Goal: Task Accomplishment & Management: Use online tool/utility

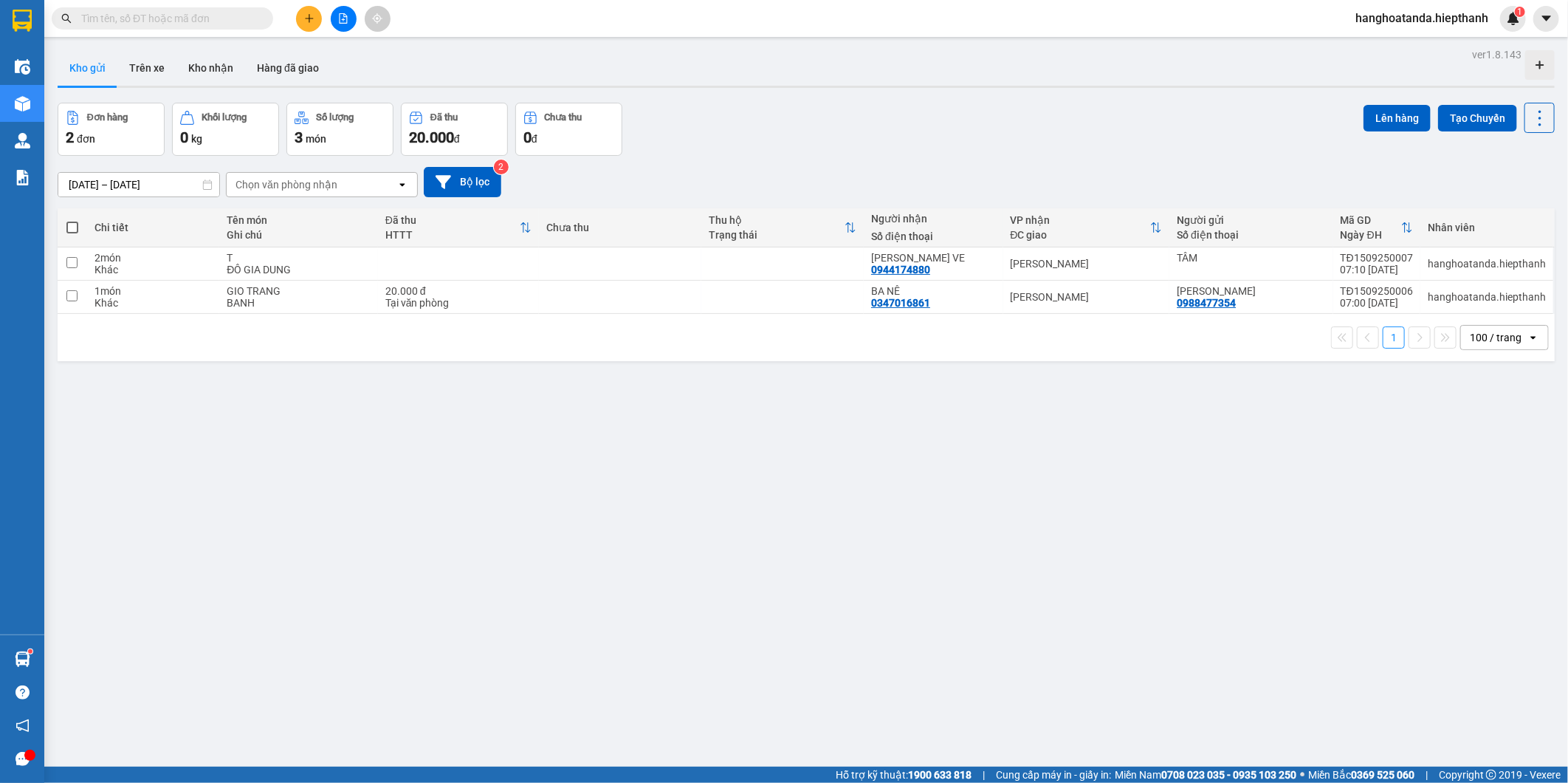
click at [224, 11] on input "text" at bounding box center [169, 19] width 175 height 17
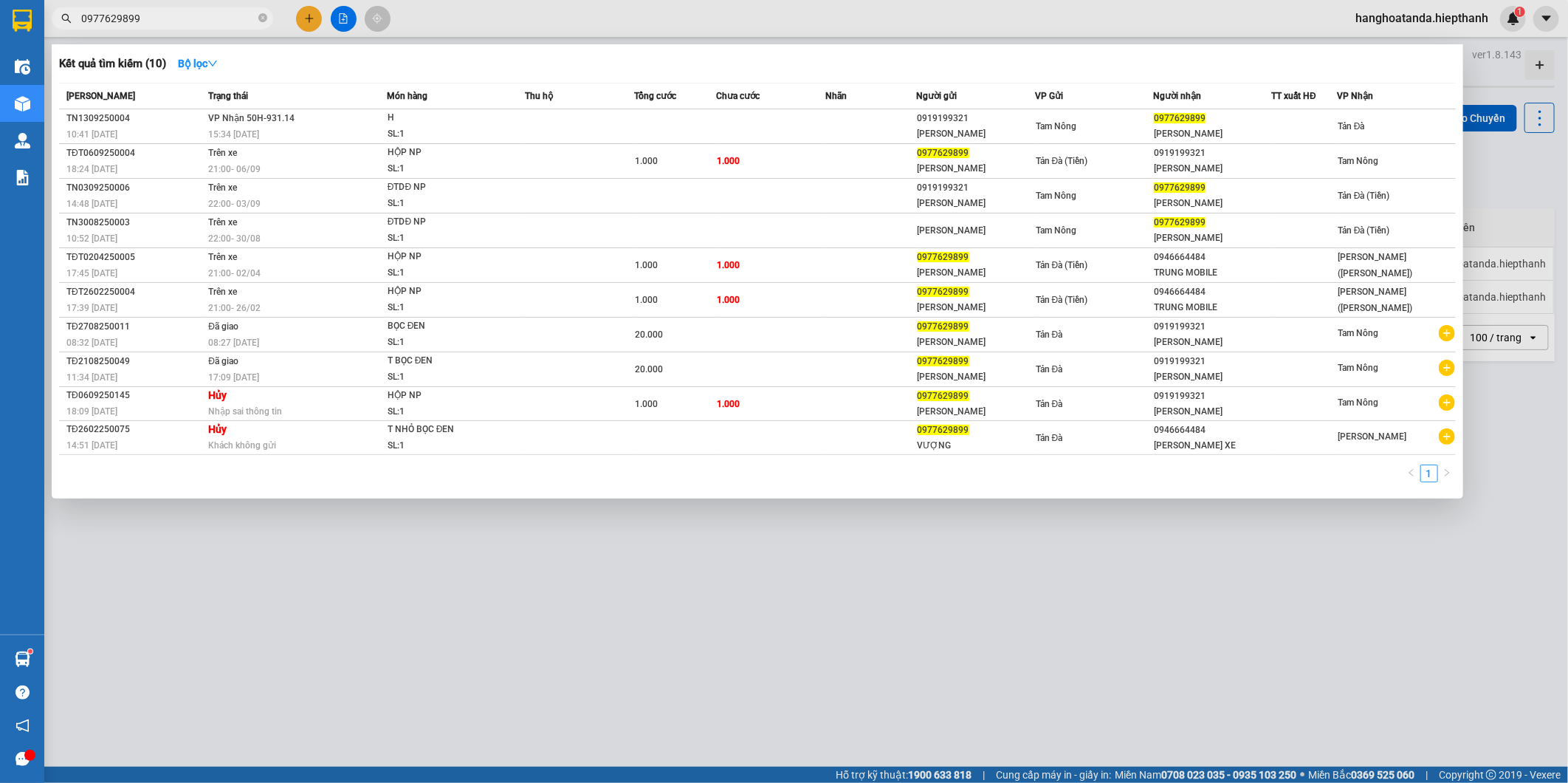
type input "0977629899"
click at [321, 131] on div "15:34 [DATE]" at bounding box center [296, 134] width 177 height 17
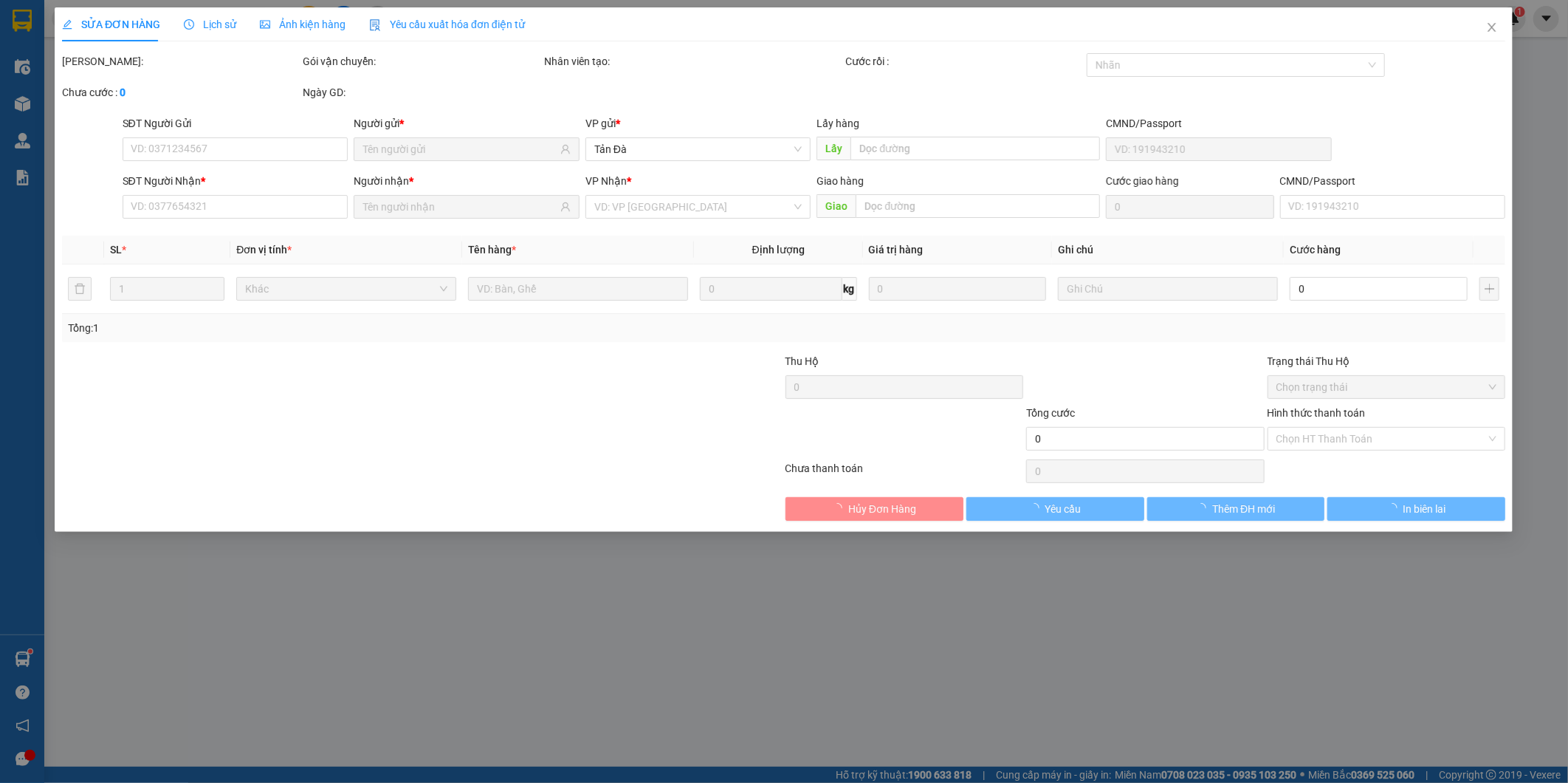
type input "0919199321"
type input "[PERSON_NAME]"
type input "0977629899"
type input "[PERSON_NAME]"
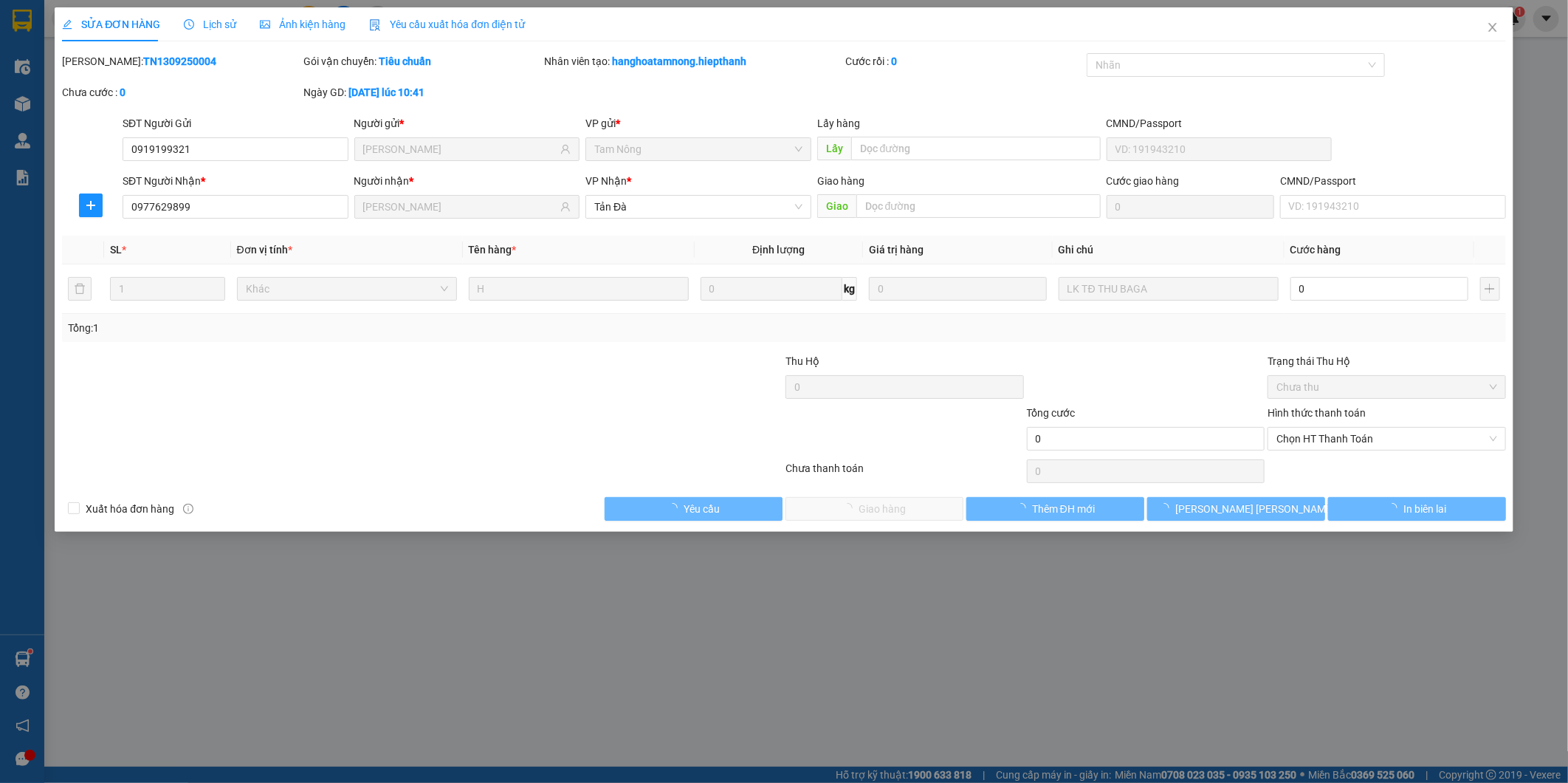
click at [563, 419] on div at bounding box center [663, 430] width 241 height 52
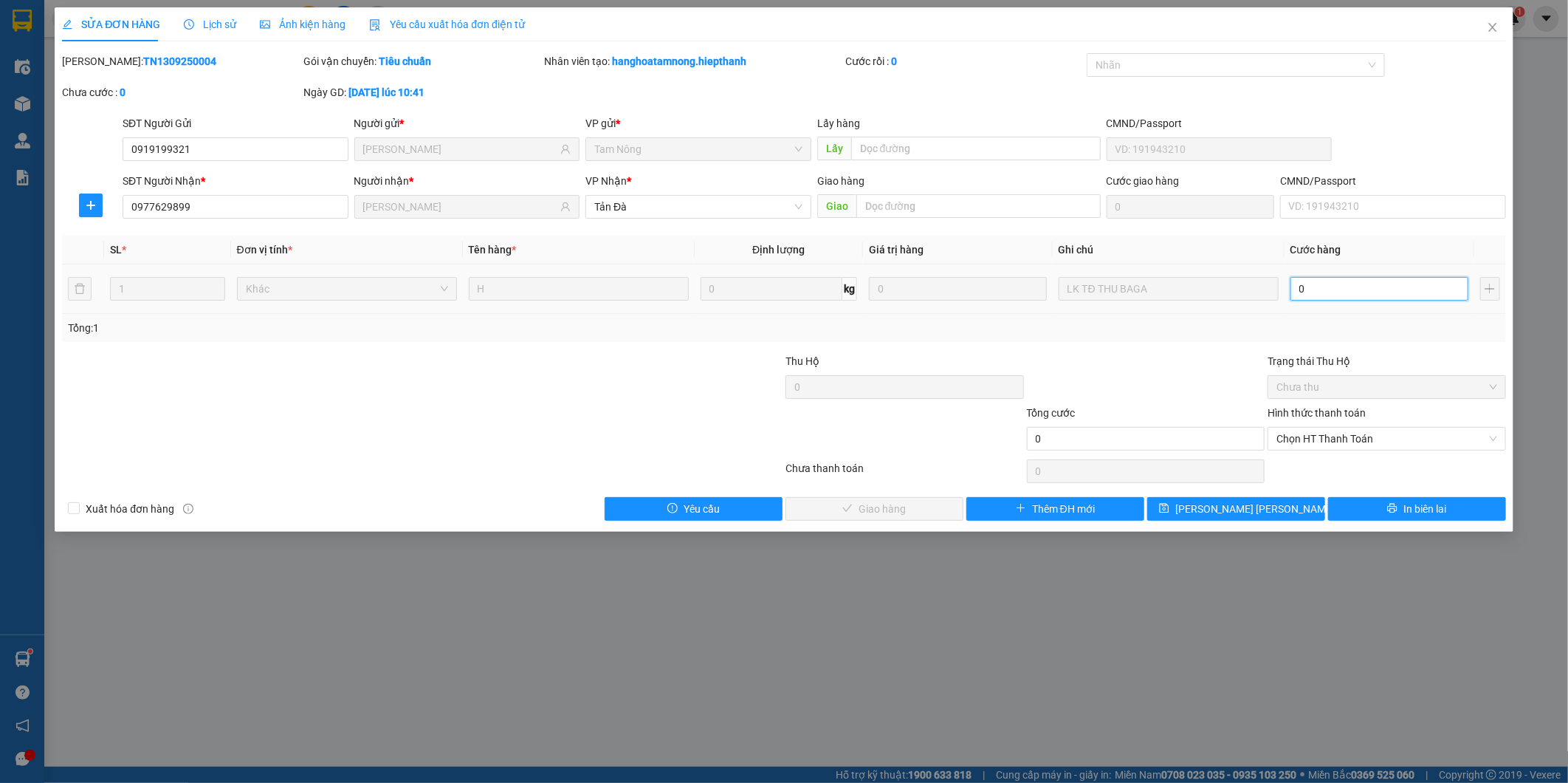
click at [1352, 300] on input "0" at bounding box center [1379, 288] width 177 height 24
type input "2"
type input "20"
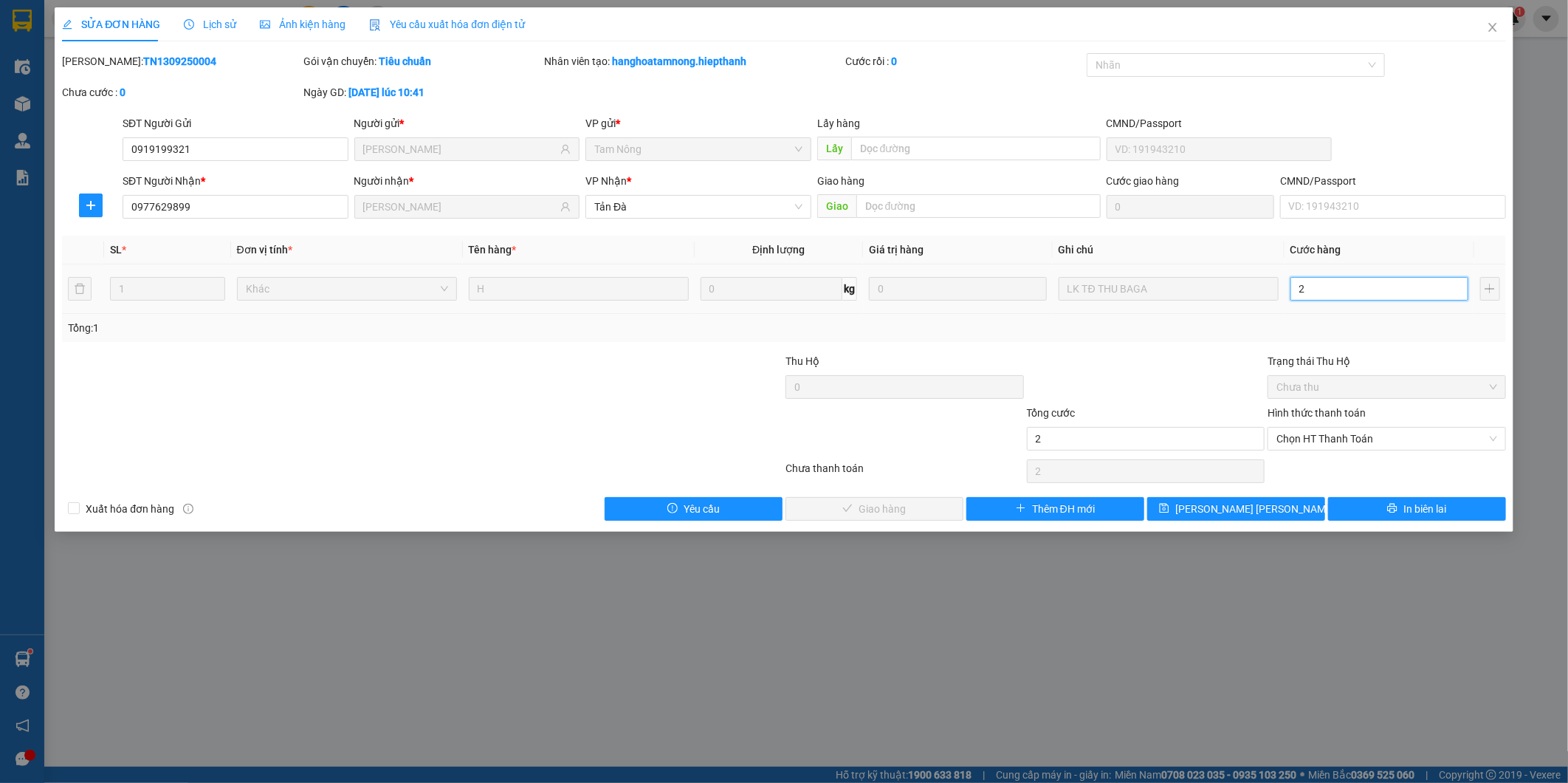
type input "20"
type input "20.000"
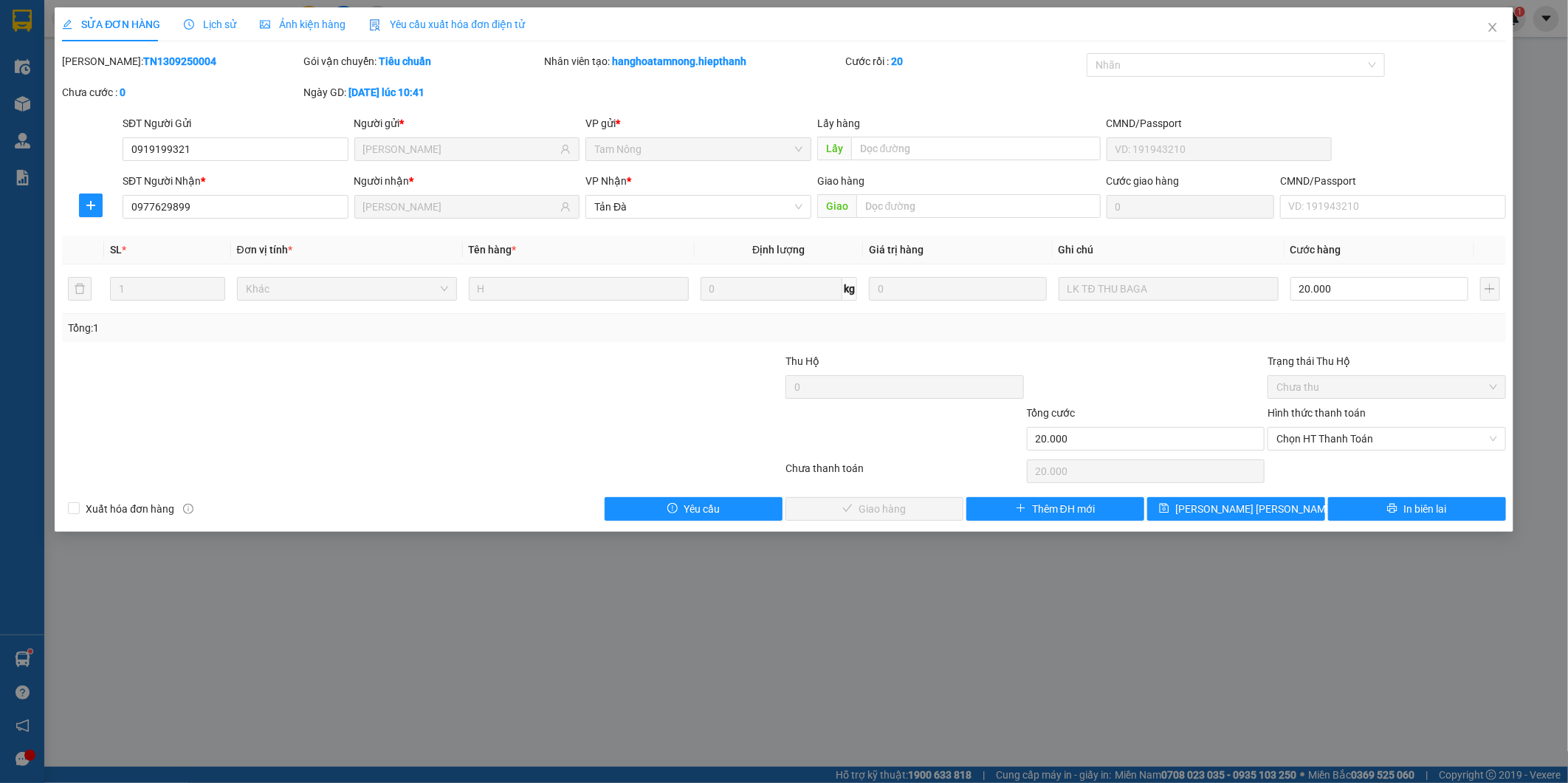
drag, startPoint x: 1138, startPoint y: 347, endPoint x: 1239, endPoint y: 399, distance: 113.6
click at [1140, 351] on div "Total Paid Fee 0 Total UnPaid Fee 0 Cash Collection Total Fee Mã ĐH: TN13092500…" at bounding box center [783, 287] width 1442 height 467
click at [1295, 452] on div "Hình thức thanh toán Chọn HT Thanh Toán" at bounding box center [1386, 430] width 238 height 52
click at [1317, 439] on span "Chọn HT Thanh Toán" at bounding box center [1386, 439] width 221 height 23
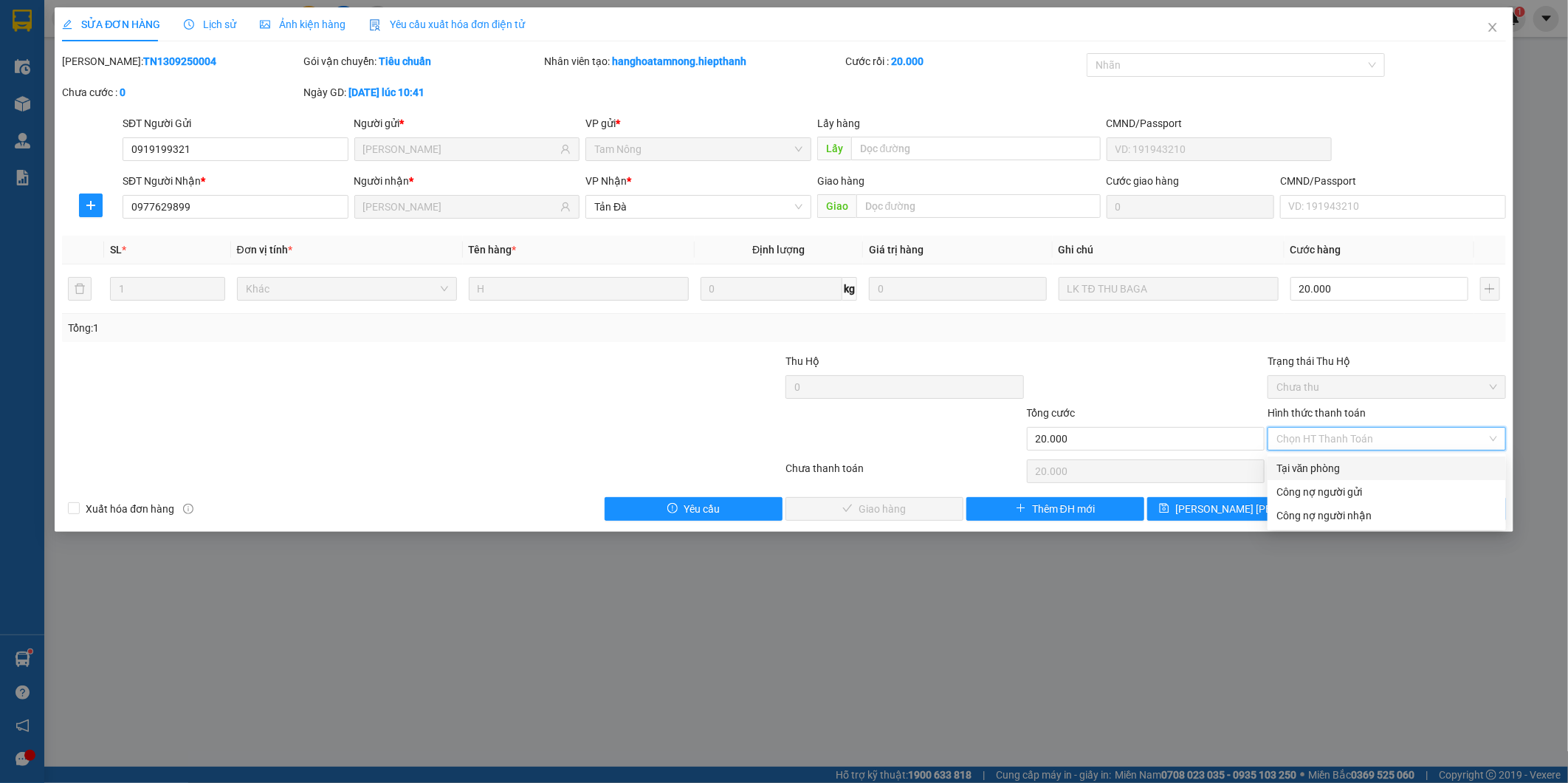
click at [1294, 462] on div "Tại văn phòng" at bounding box center [1386, 468] width 221 height 17
type input "0"
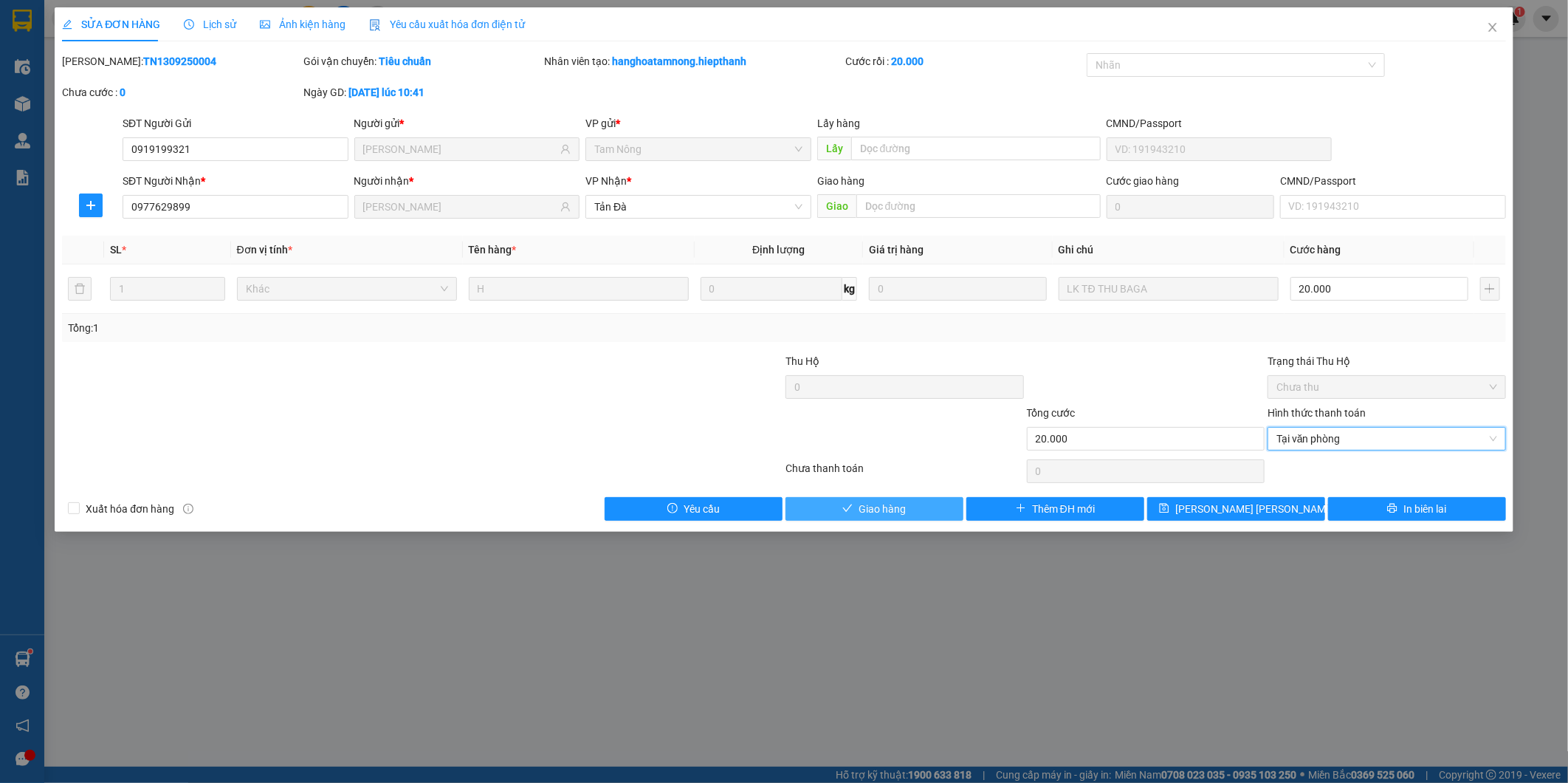
click at [841, 497] on button "Giao hàng" at bounding box center [874, 509] width 177 height 24
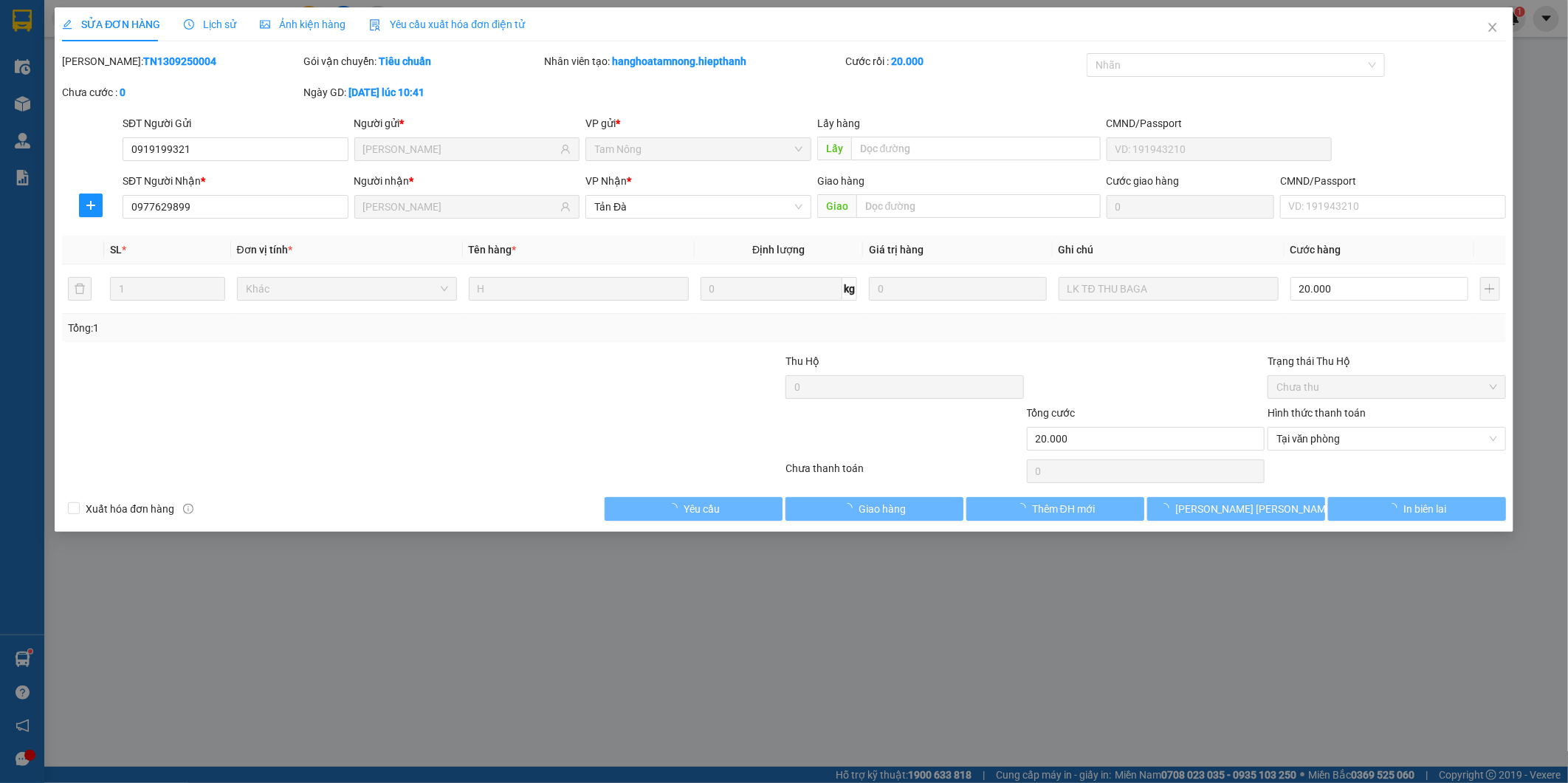
click at [884, 419] on div at bounding box center [904, 430] width 241 height 52
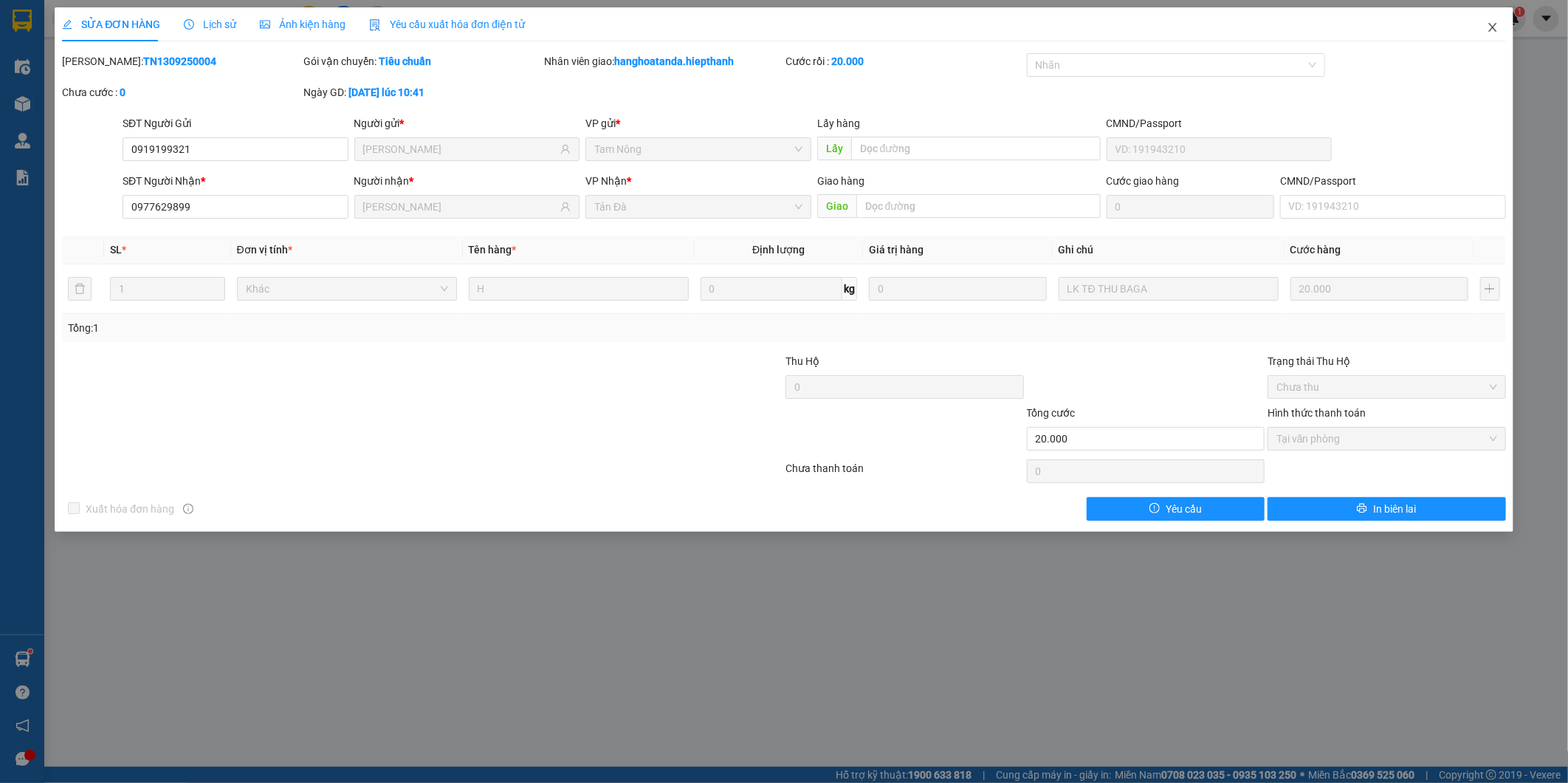
click at [1495, 27] on icon "close" at bounding box center [1492, 27] width 12 height 12
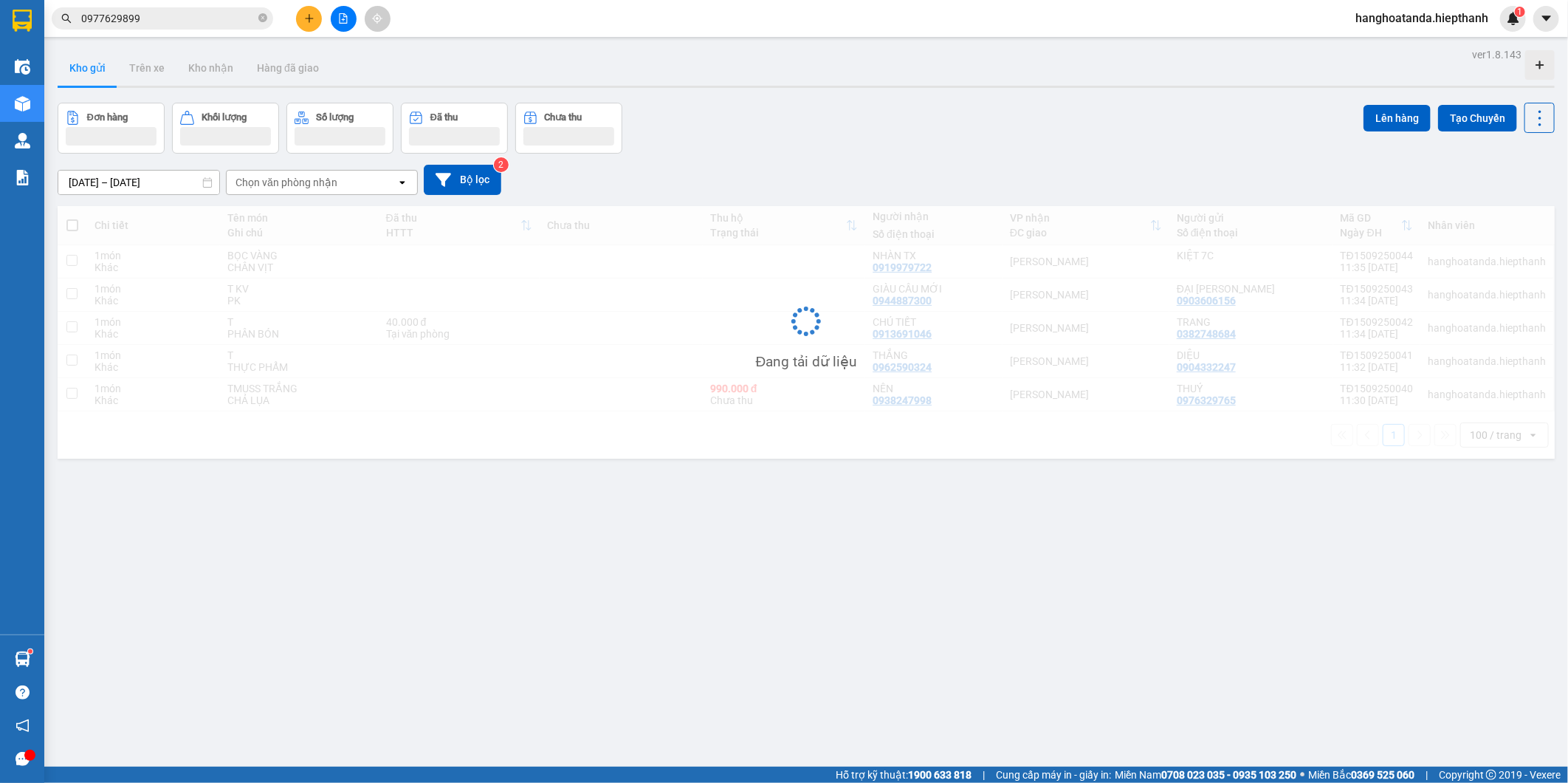
click at [1000, 161] on div "13/09/2025 – 15/09/2025 Press the down arrow key to interact with the calendar …" at bounding box center [806, 180] width 1496 height 52
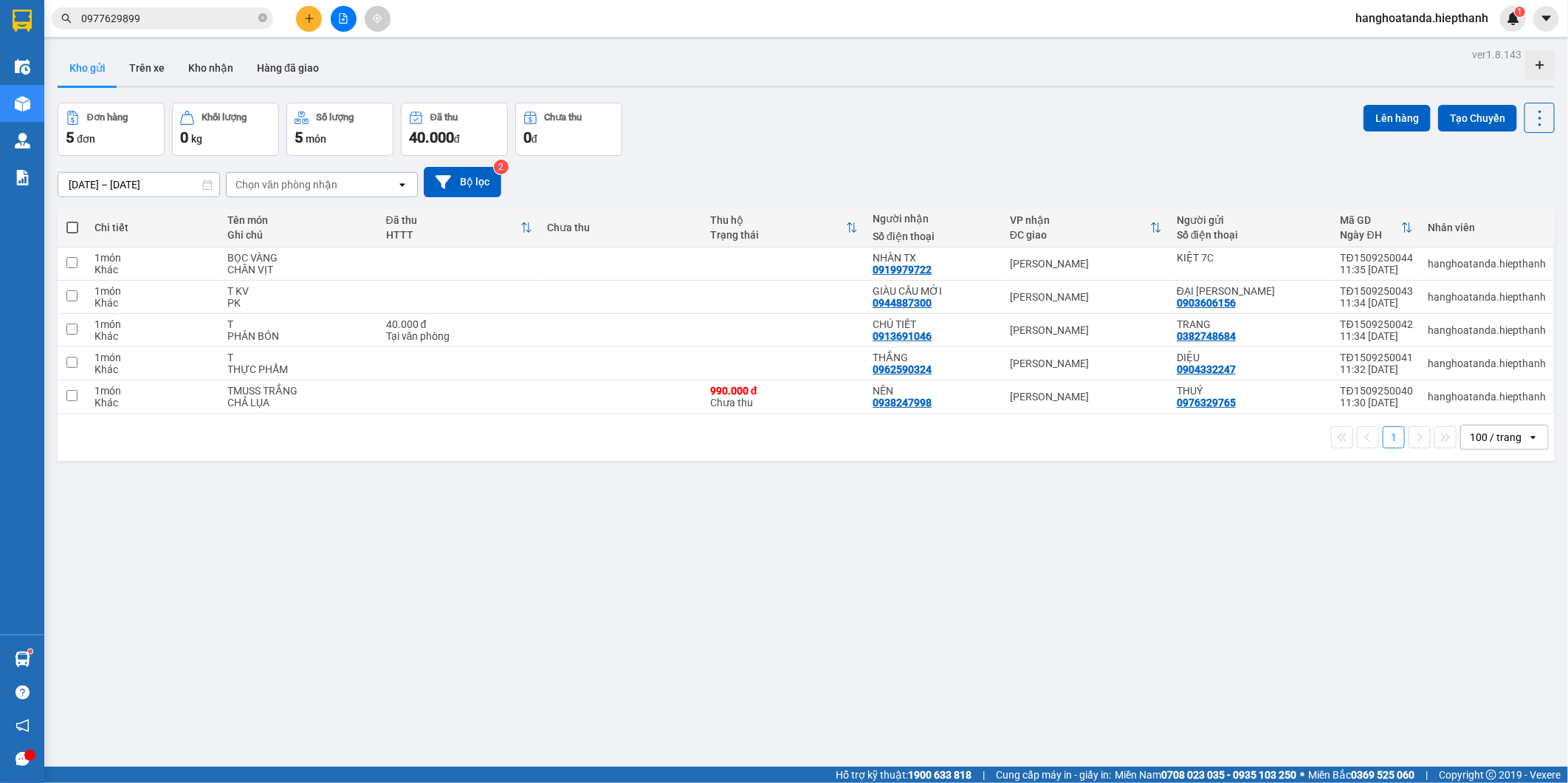
click at [324, 46] on div "ver 1.8.143 Kho gửi Trên xe Kho nhận Hàng đã giao Đơn hàng 5 đơn Khối lượng 0 k…" at bounding box center [806, 436] width 1508 height 783
click at [306, 52] on button "Hàng đã giao" at bounding box center [287, 68] width 85 height 35
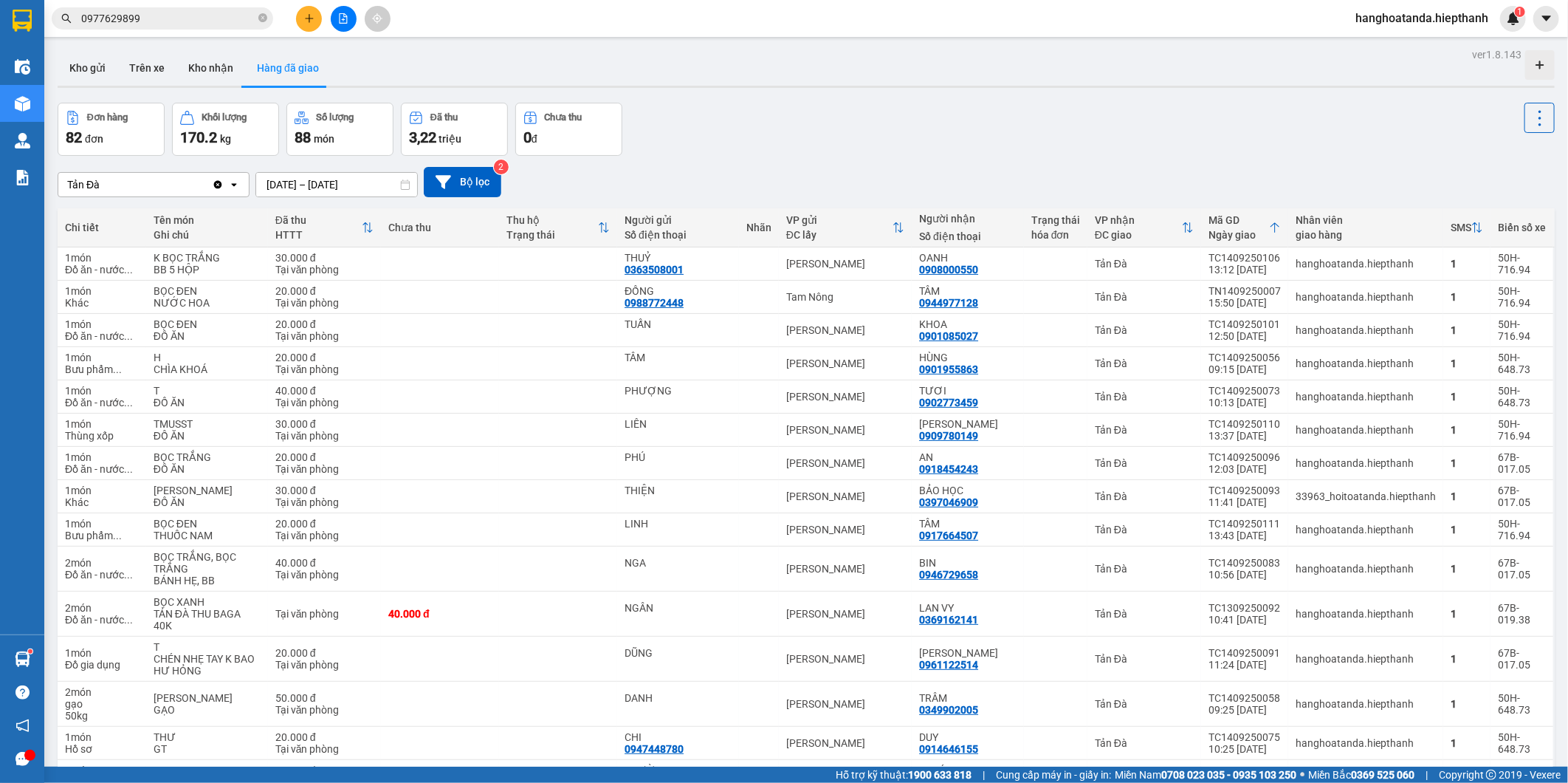
click at [219, 186] on icon "Clear value" at bounding box center [218, 184] width 8 height 8
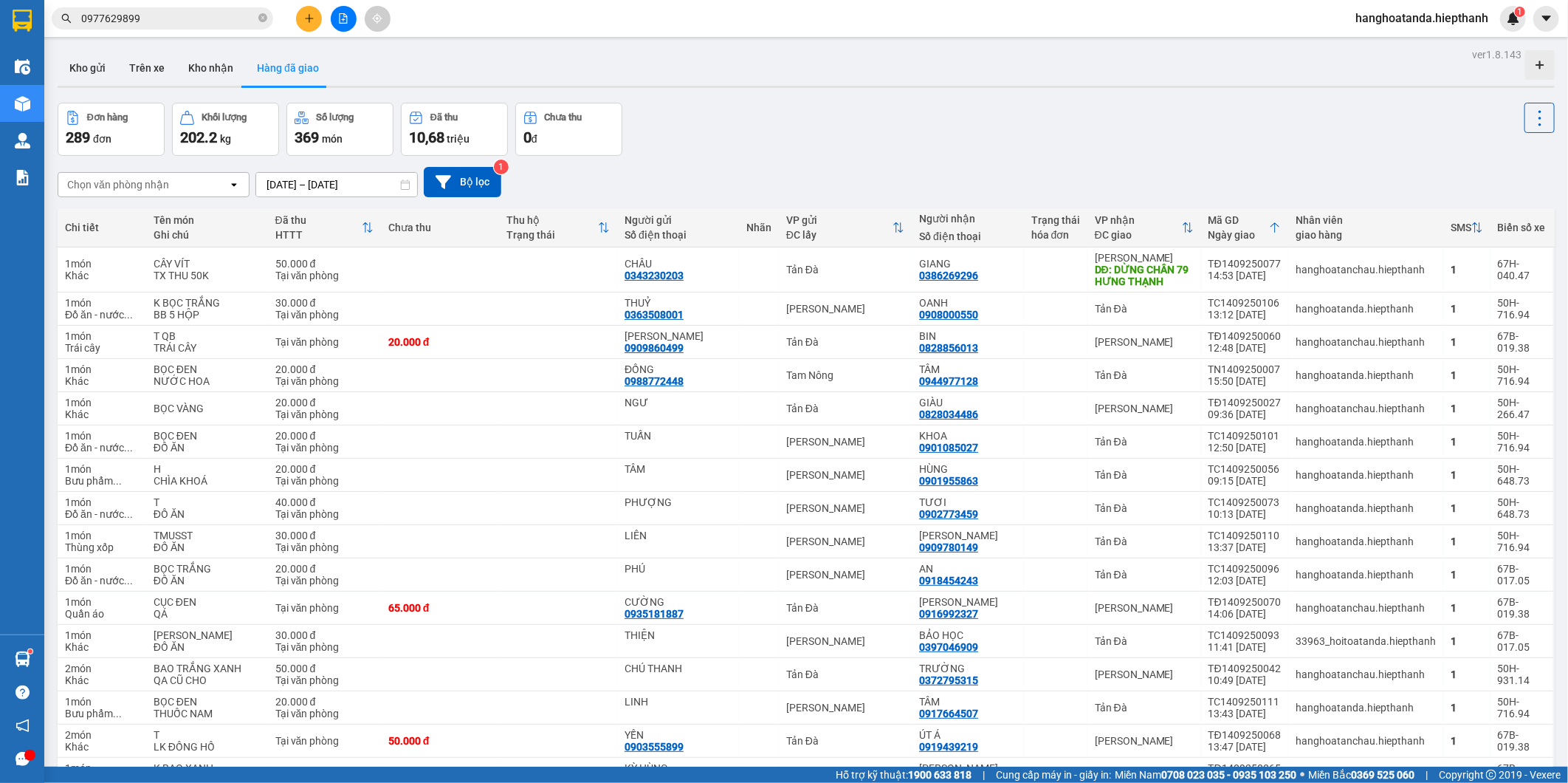
click at [367, 226] on icon at bounding box center [368, 228] width 12 height 12
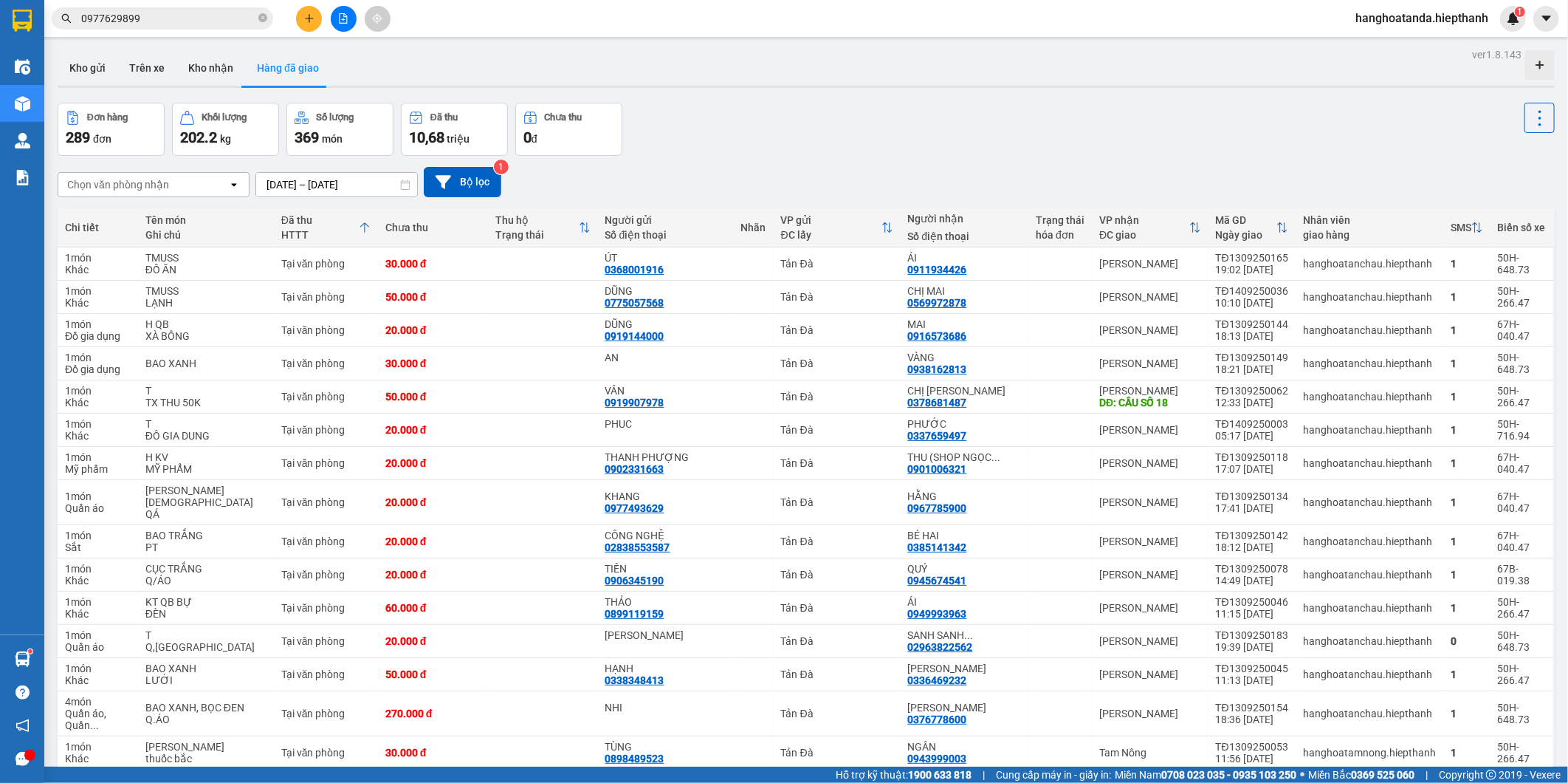
click at [367, 226] on icon at bounding box center [364, 228] width 9 height 11
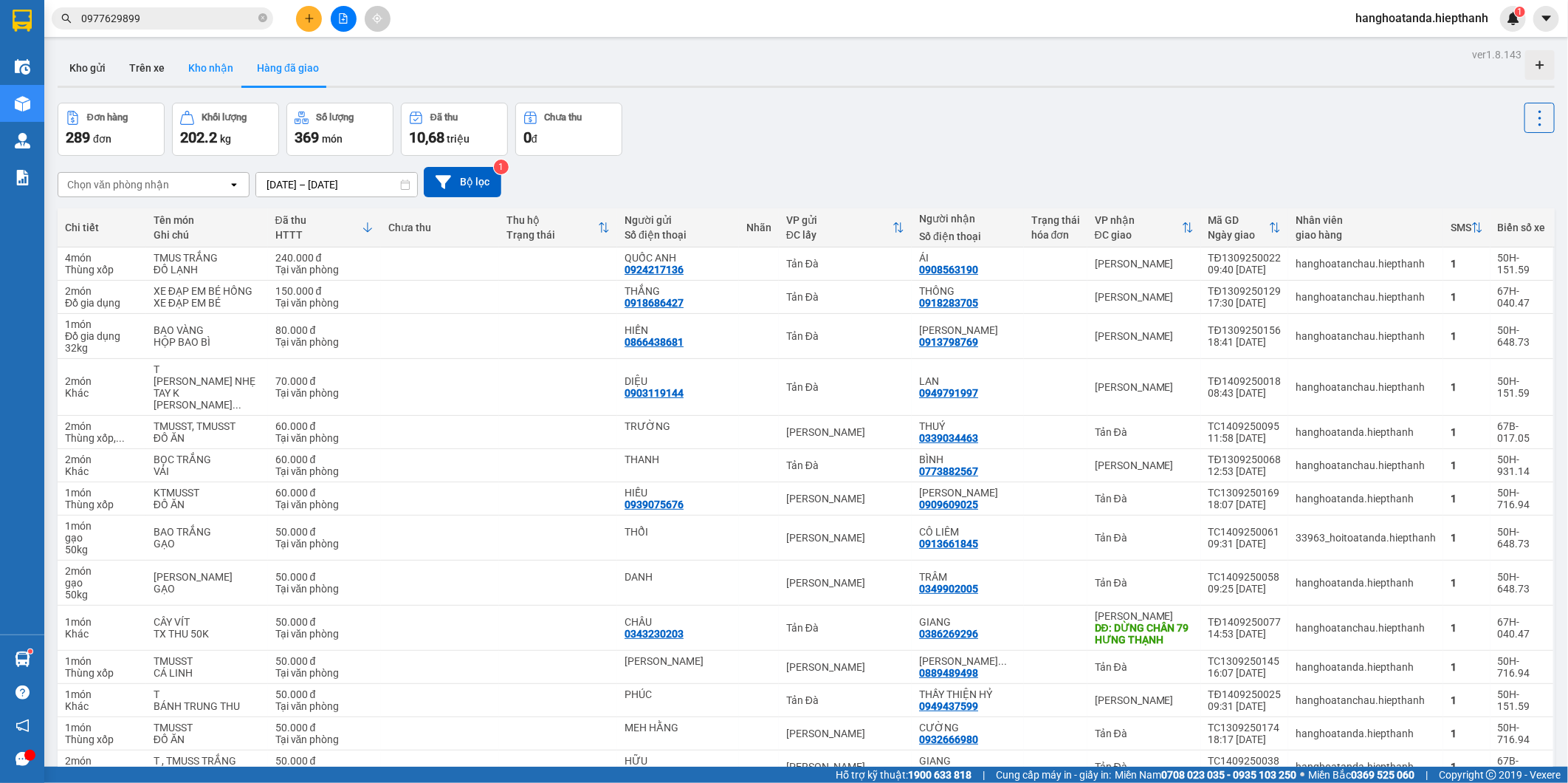
click at [207, 79] on button "Kho nhận" at bounding box center [211, 68] width 69 height 35
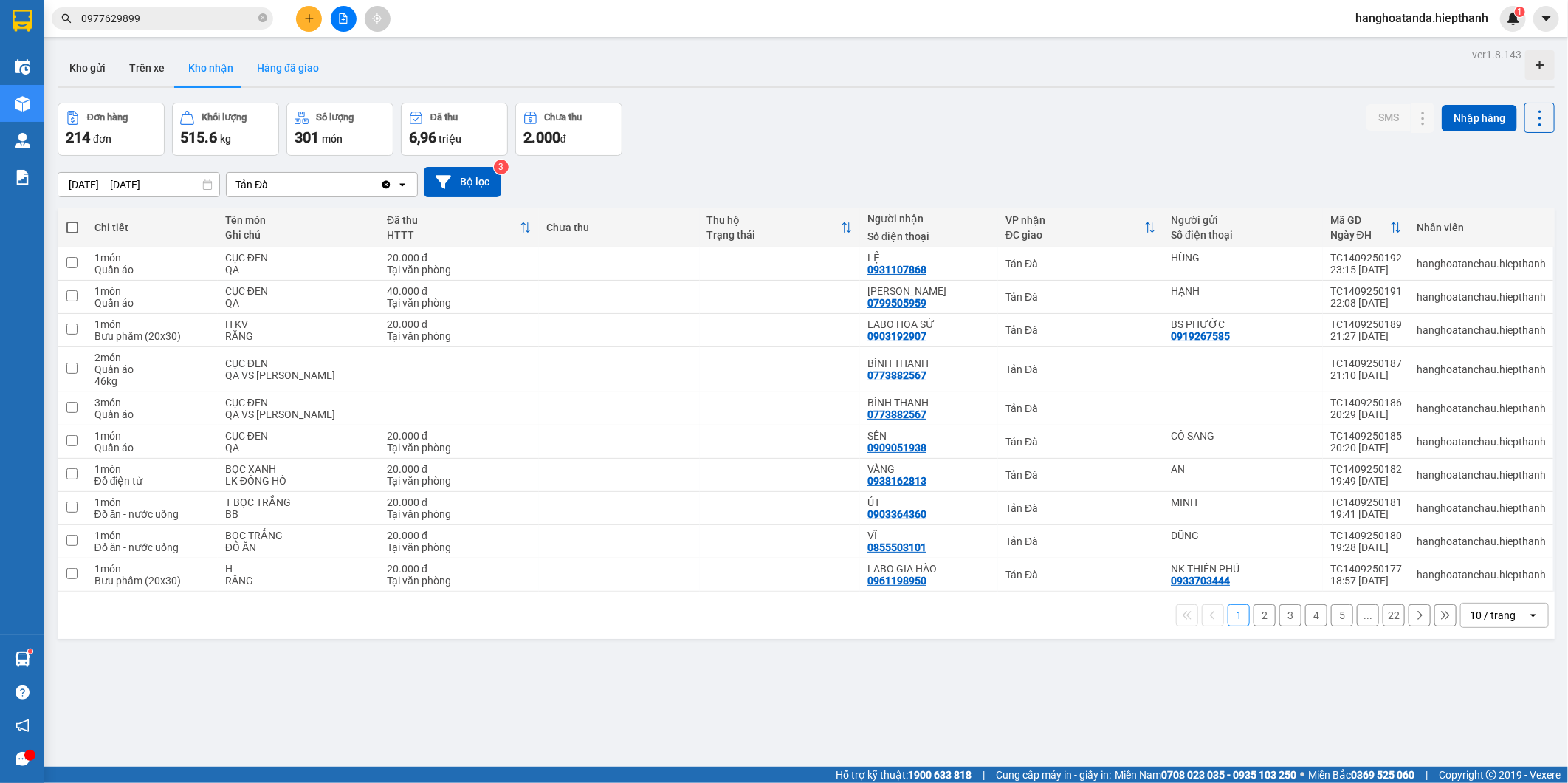
click at [263, 75] on button "Hàng đã giao" at bounding box center [287, 68] width 85 height 35
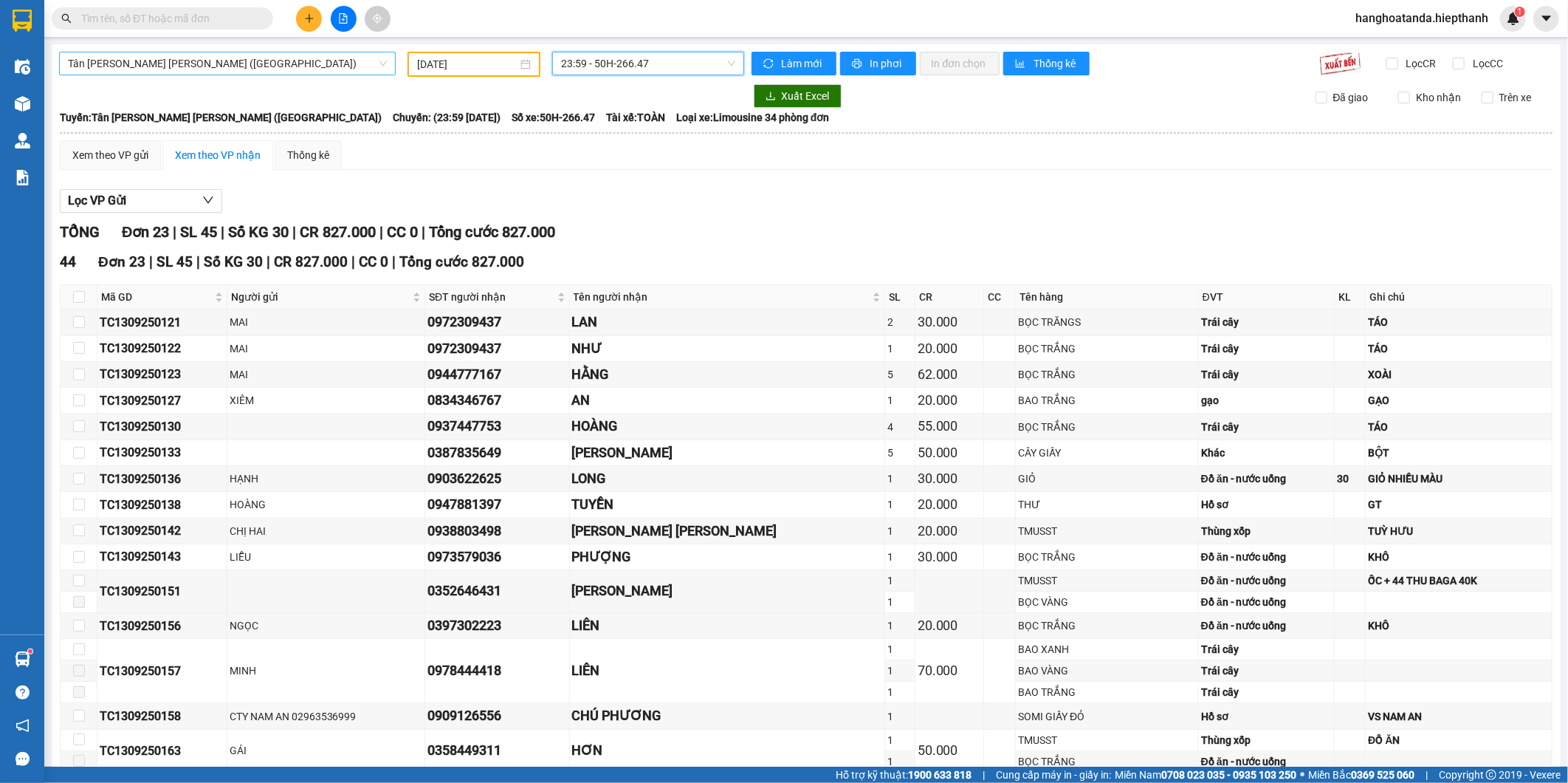
click at [303, 69] on span "Tân Châu - Hồ Chí Minh (Giường)" at bounding box center [227, 63] width 319 height 23
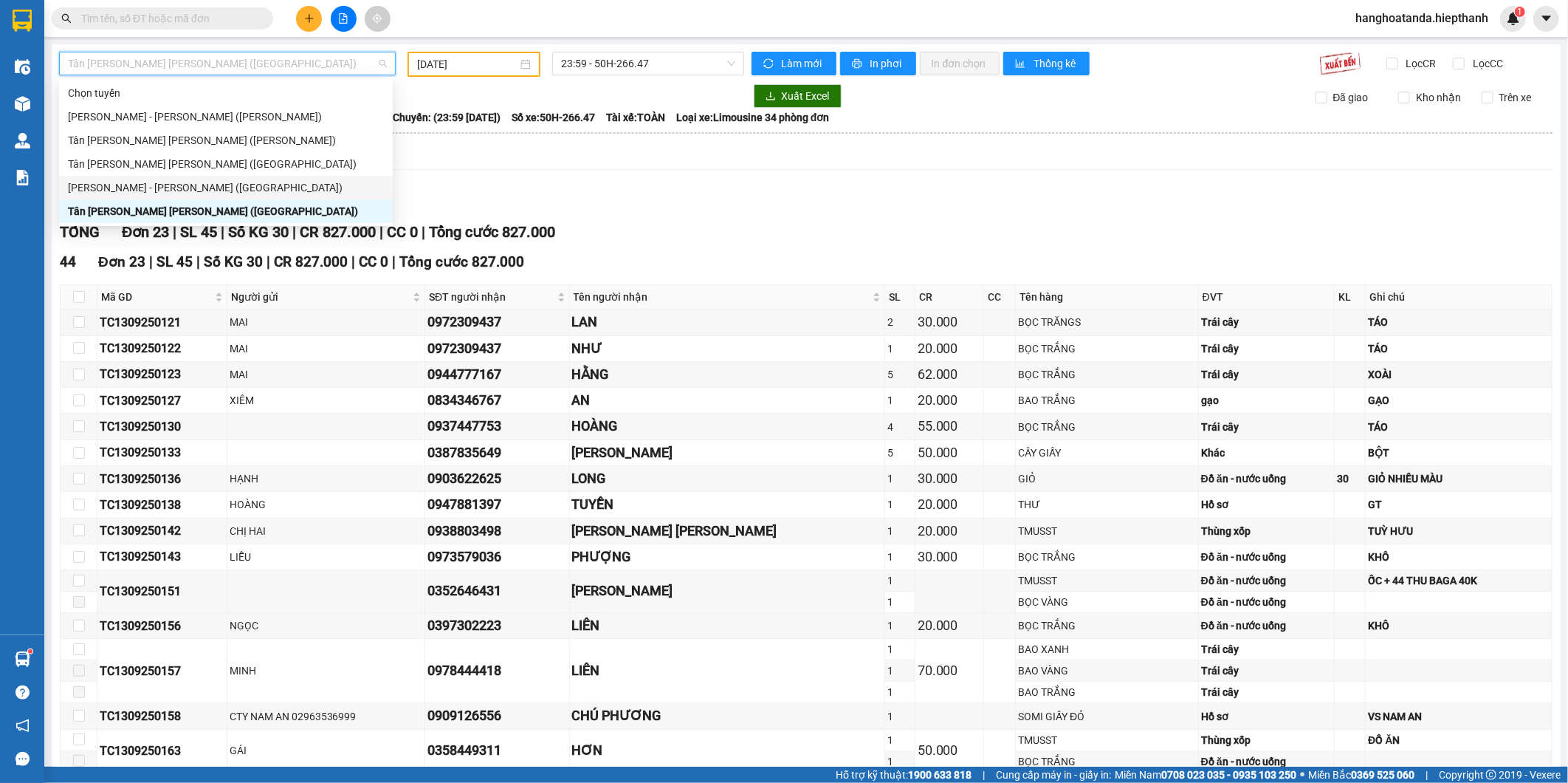
click at [300, 183] on div "Hồ Chí Minh - Tân Châu (Giường)" at bounding box center [226, 187] width 316 height 17
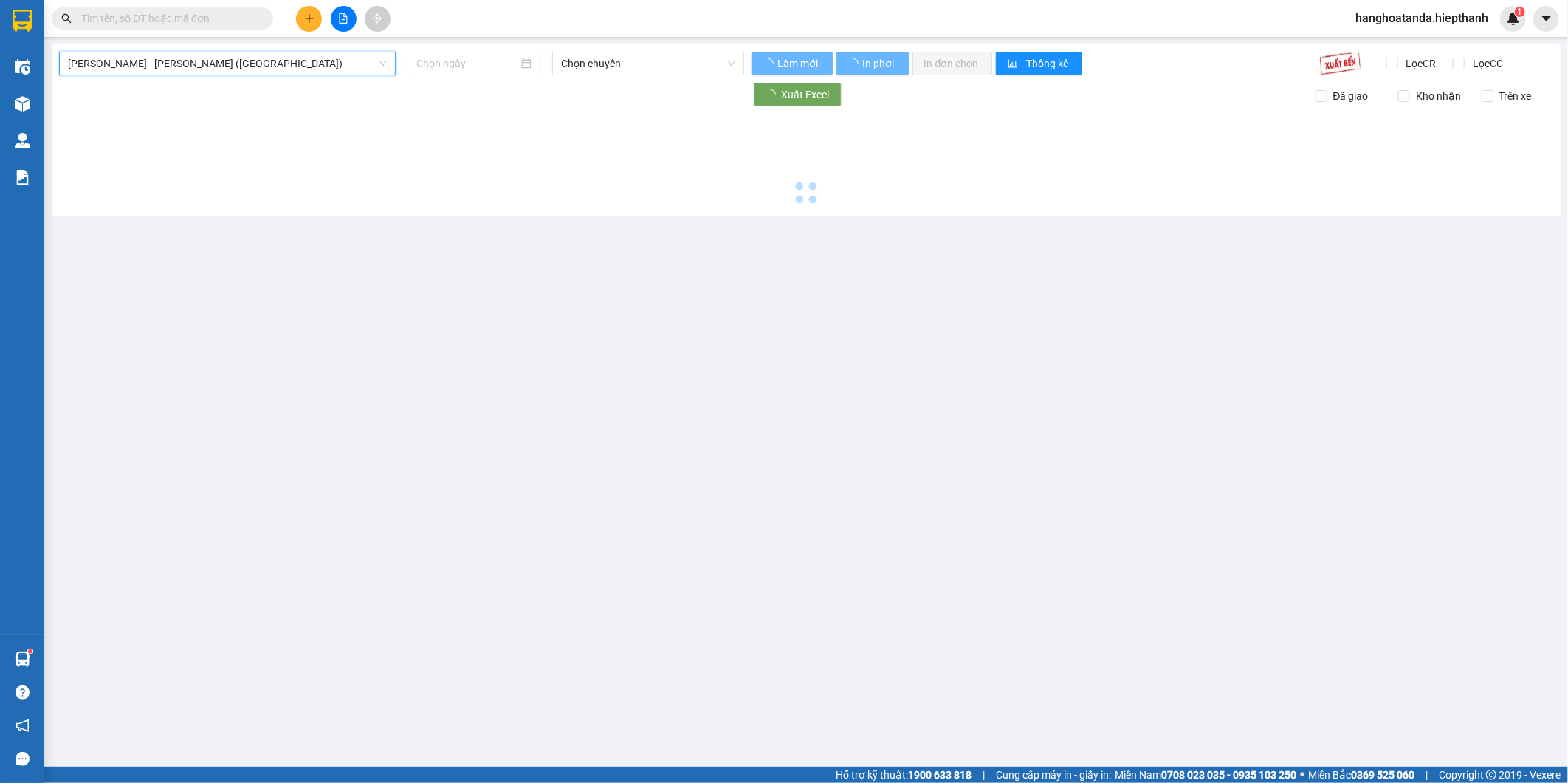
type input "15/09/2025"
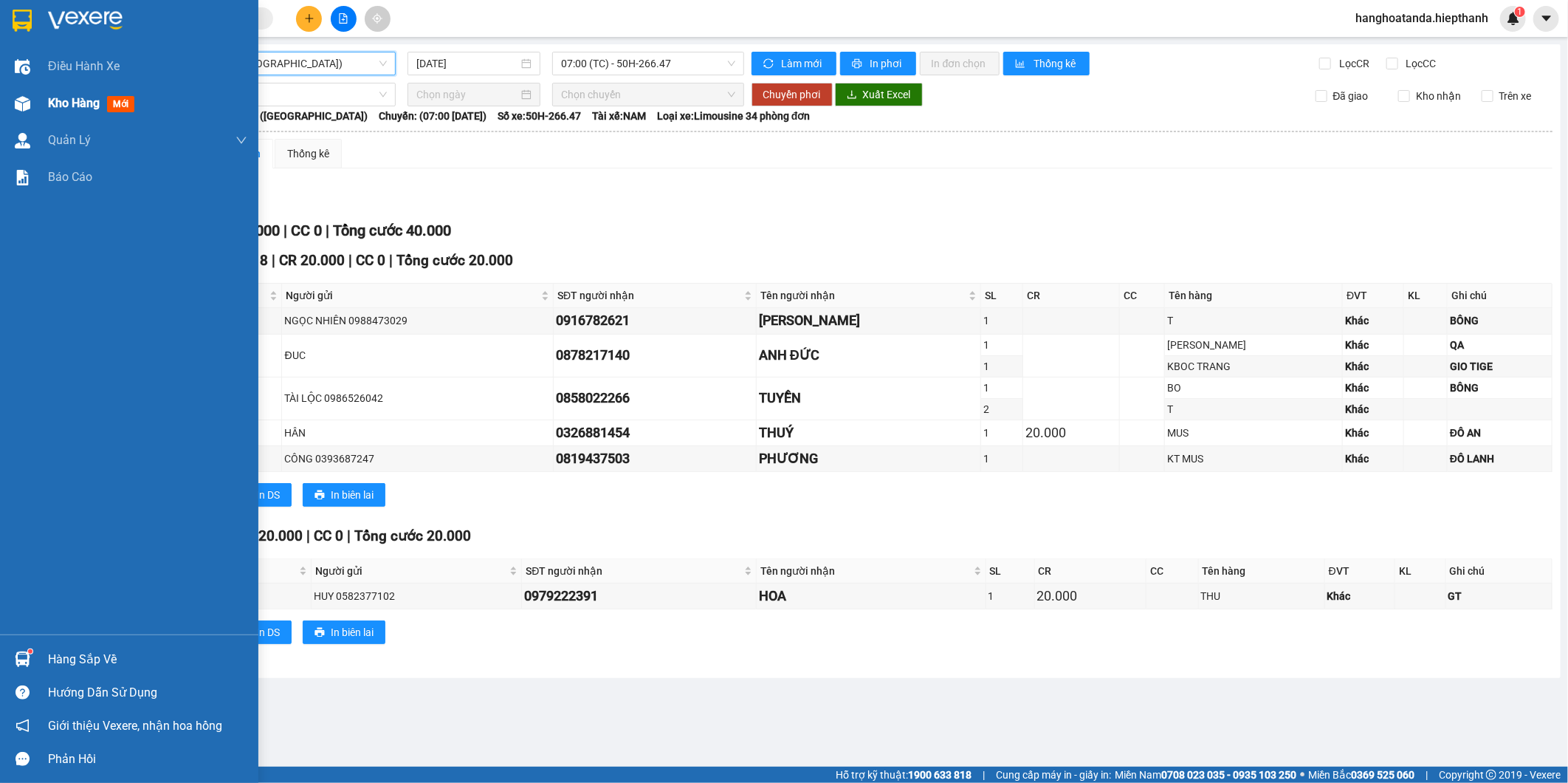
click at [34, 98] on div "Kho hàng mới" at bounding box center [128, 104] width 258 height 37
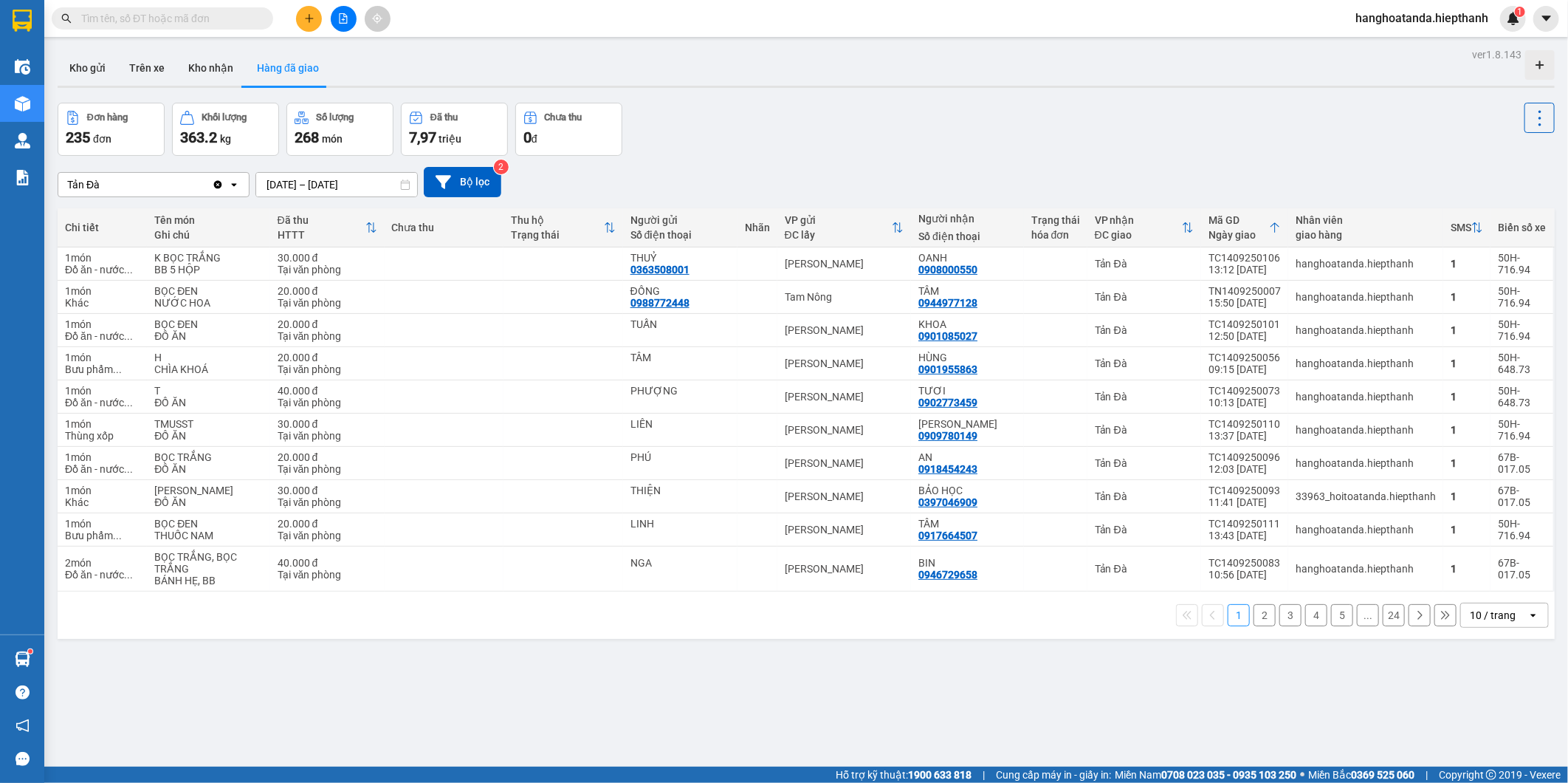
click at [1485, 611] on div "10 / trang" at bounding box center [1492, 614] width 46 height 15
click at [1496, 589] on span "100 / trang" at bounding box center [1486, 584] width 53 height 15
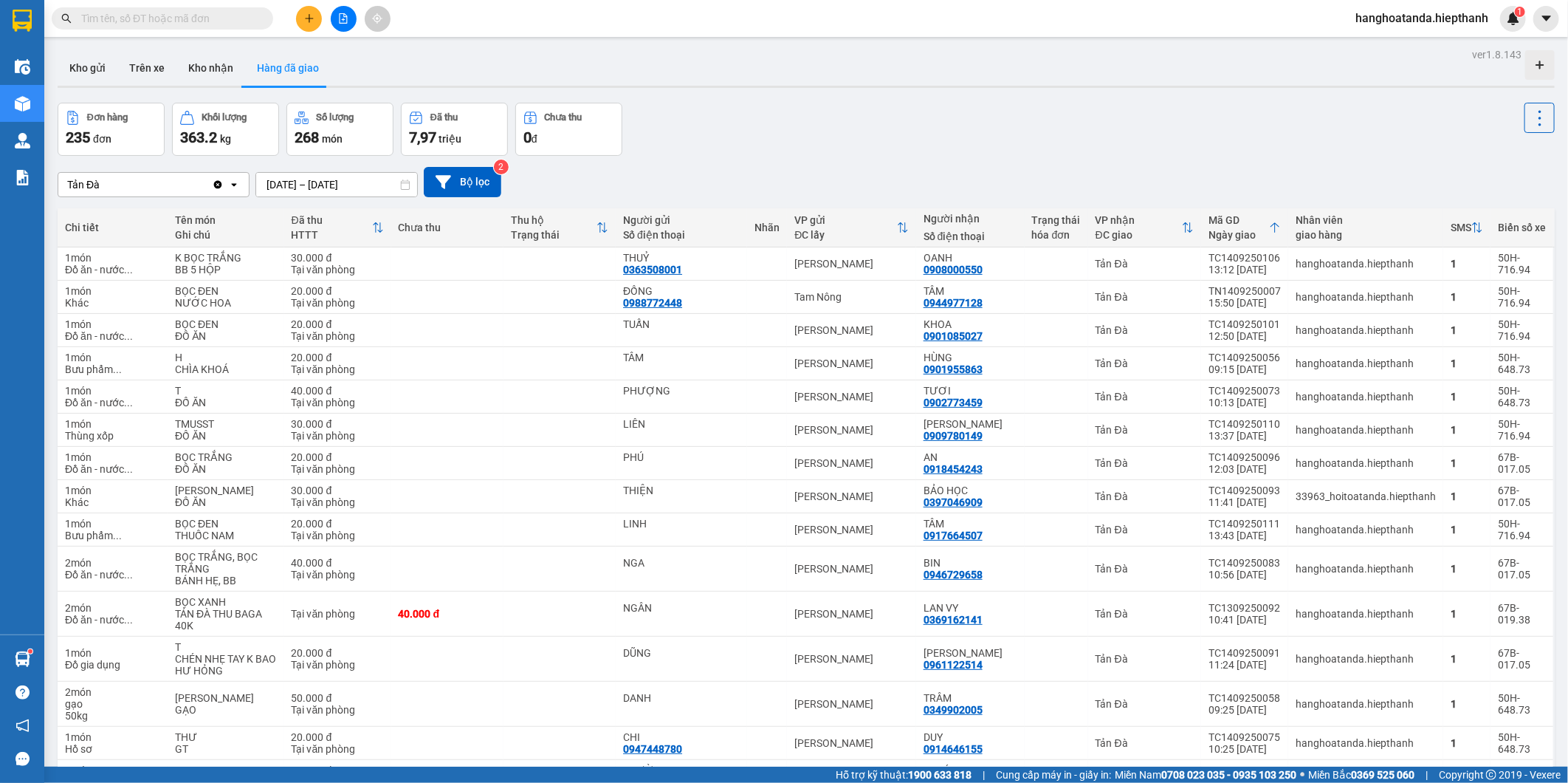
click at [366, 185] on input "12/09/2025 – 14/09/2025" at bounding box center [336, 184] width 161 height 24
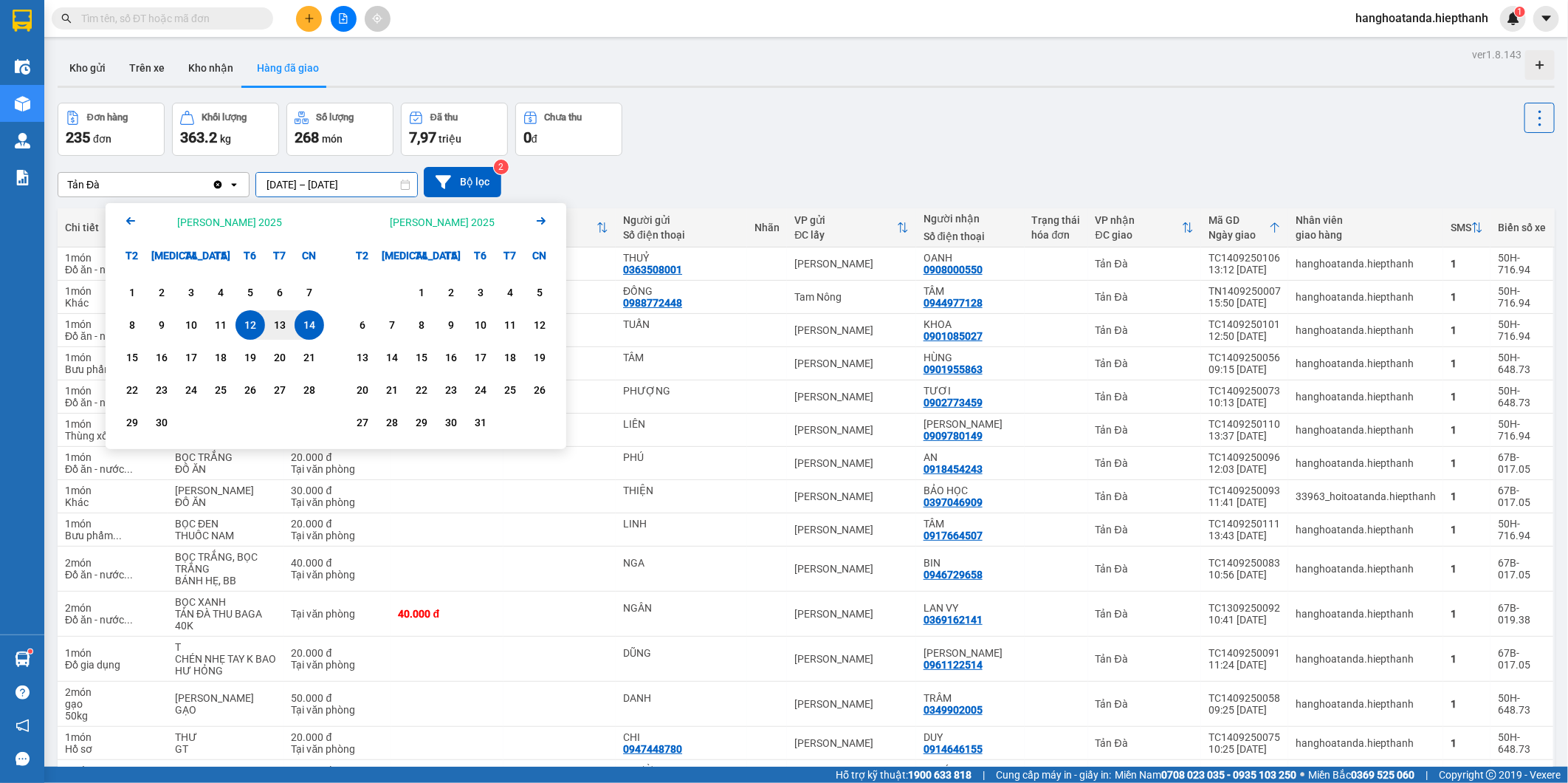
click at [876, 121] on div "Đơn hàng 235 đơn Khối lượng 363.2 kg Số lượng 268 món Đã thu 7,97 triệu Chưa th…" at bounding box center [806, 130] width 1496 height 53
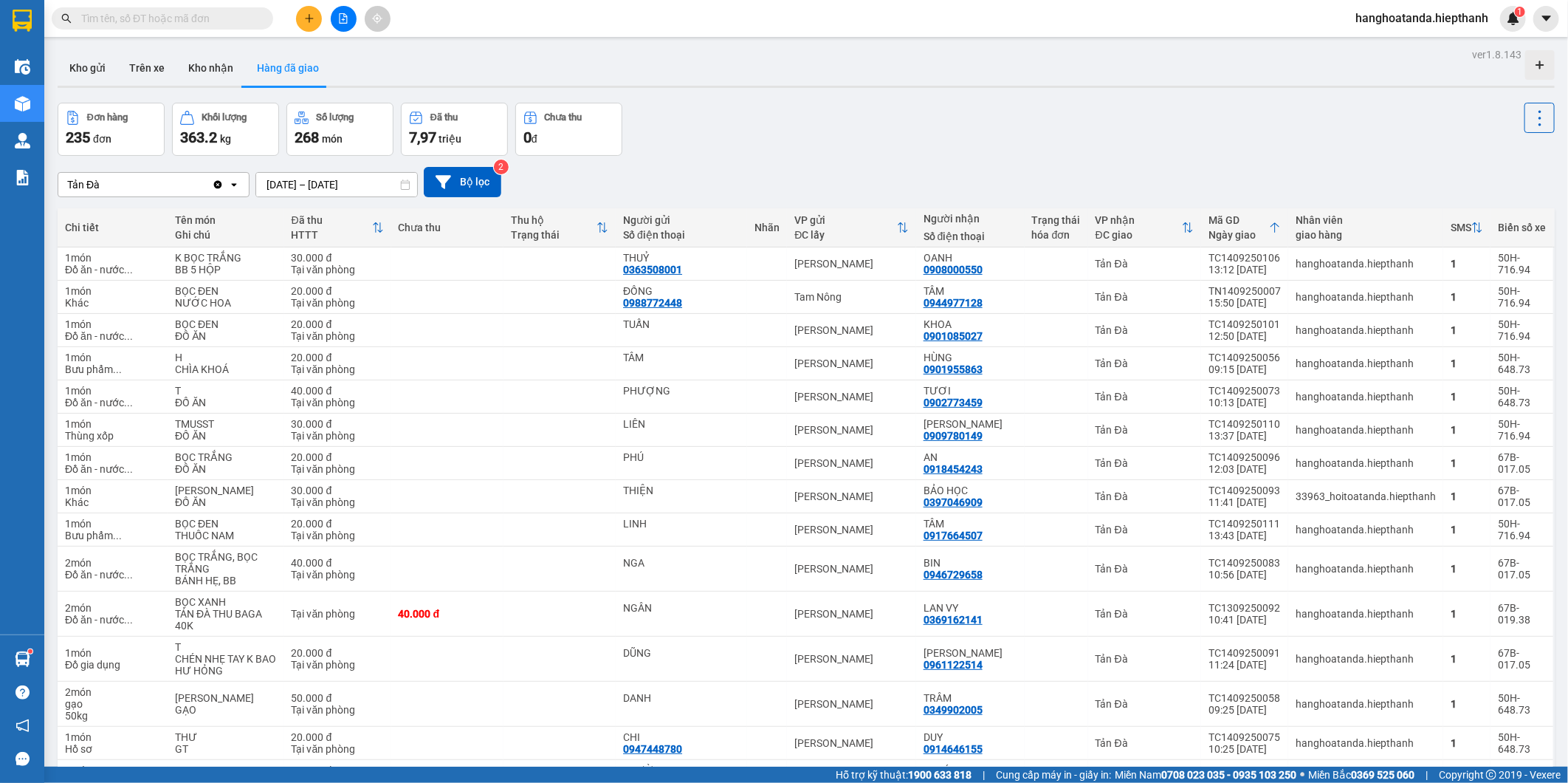
drag, startPoint x: 353, startPoint y: 196, endPoint x: 362, endPoint y: 228, distance: 33.2
click at [354, 197] on div "Tản Đà Clear value open 12/09/2025 – 14/09/2025 Press the down arrow key to int…" at bounding box center [806, 182] width 1496 height 52
click at [353, 181] on input "12/09/2025 – 14/09/2025" at bounding box center [336, 184] width 161 height 24
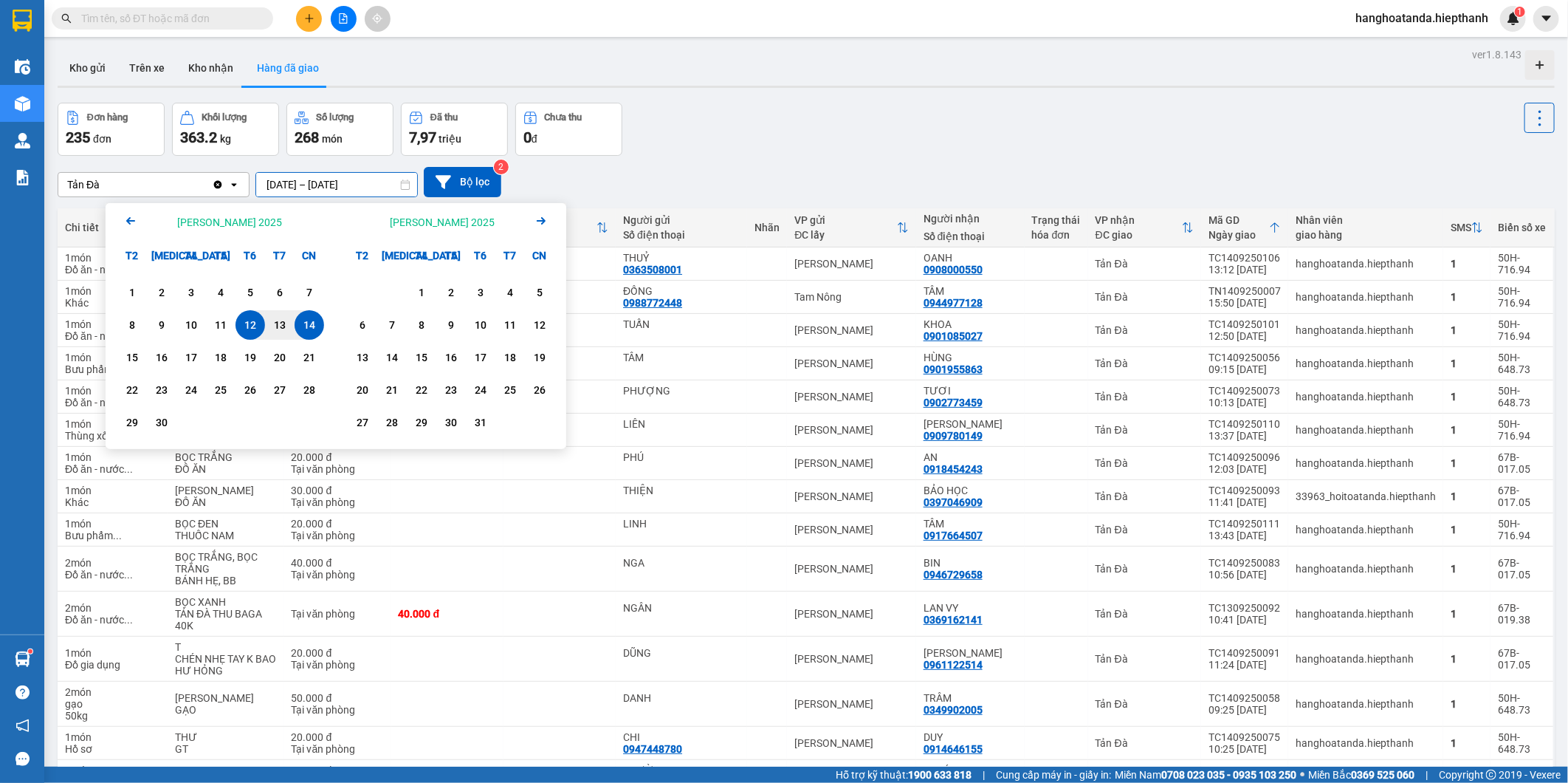
click at [313, 321] on div "14" at bounding box center [309, 325] width 21 height 18
click at [314, 321] on div "14" at bounding box center [309, 325] width 21 height 18
type input "14/09/2025 – 14/09/2025"
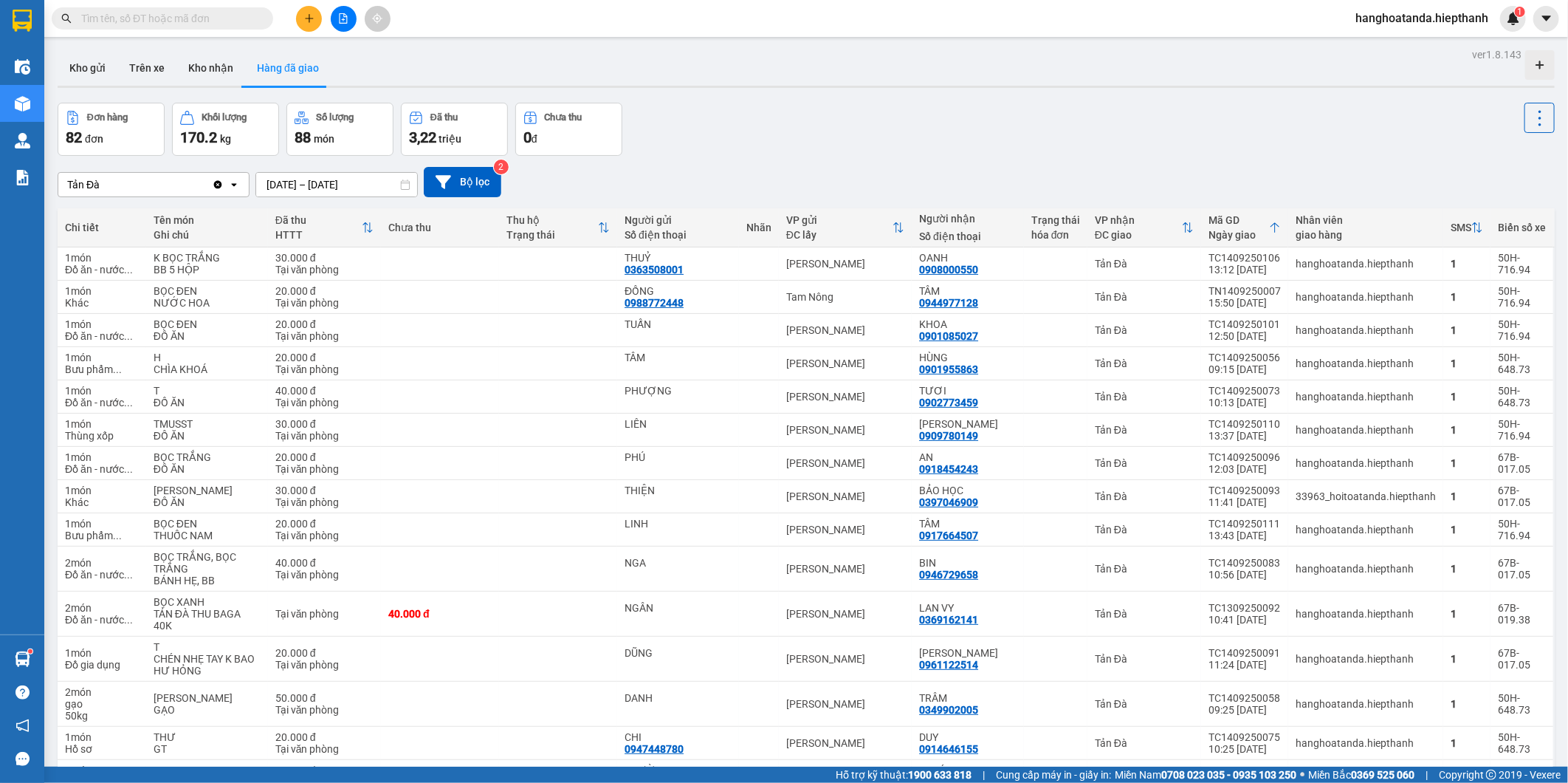
click at [745, 106] on div "Đơn hàng 82 đơn Khối lượng 170.2 kg Số lượng 88 món Đã thu 3,22 triệu Chưa thu …" at bounding box center [806, 130] width 1496 height 53
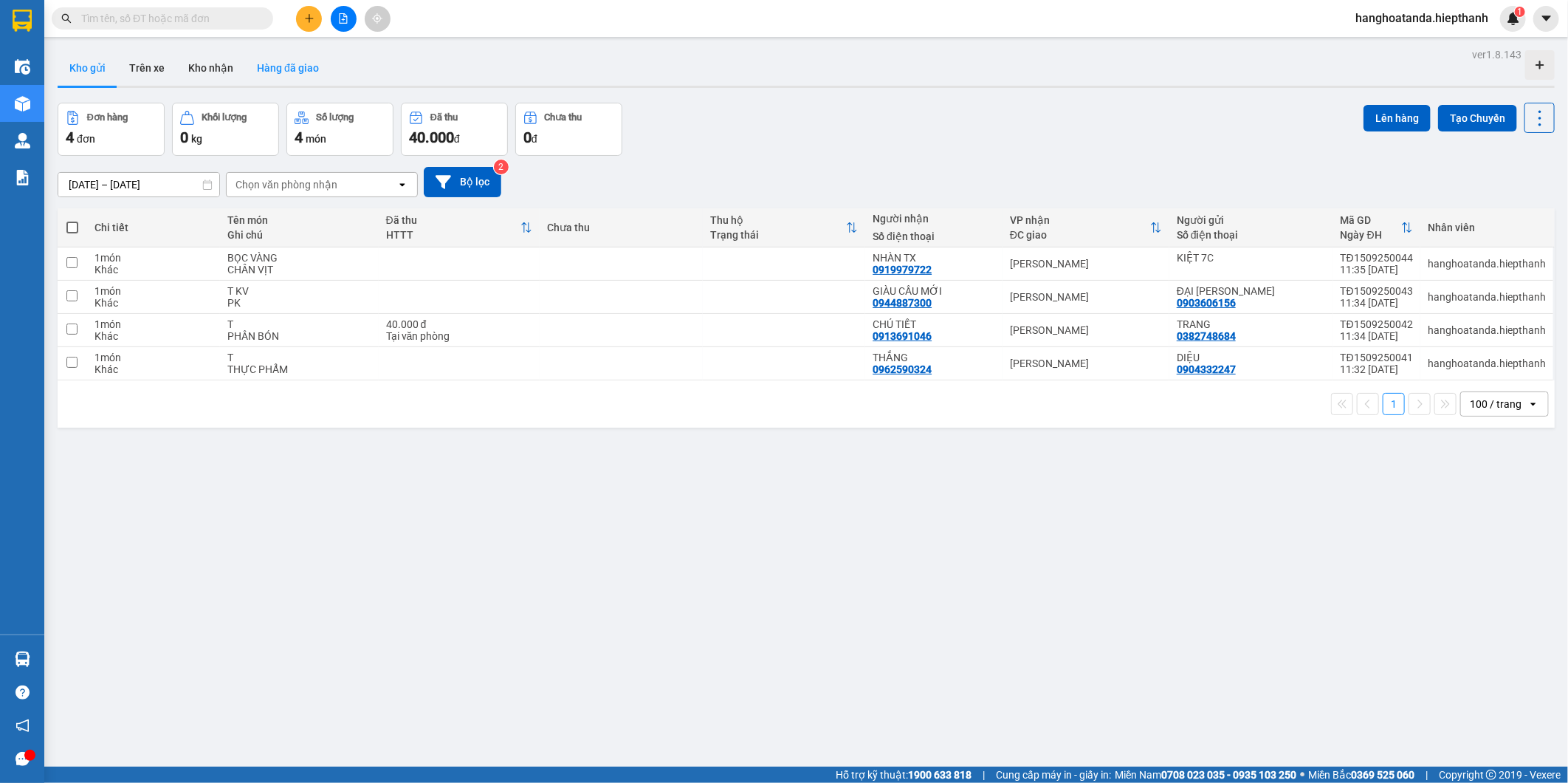
click at [315, 78] on button "Hàng đã giao" at bounding box center [287, 68] width 85 height 35
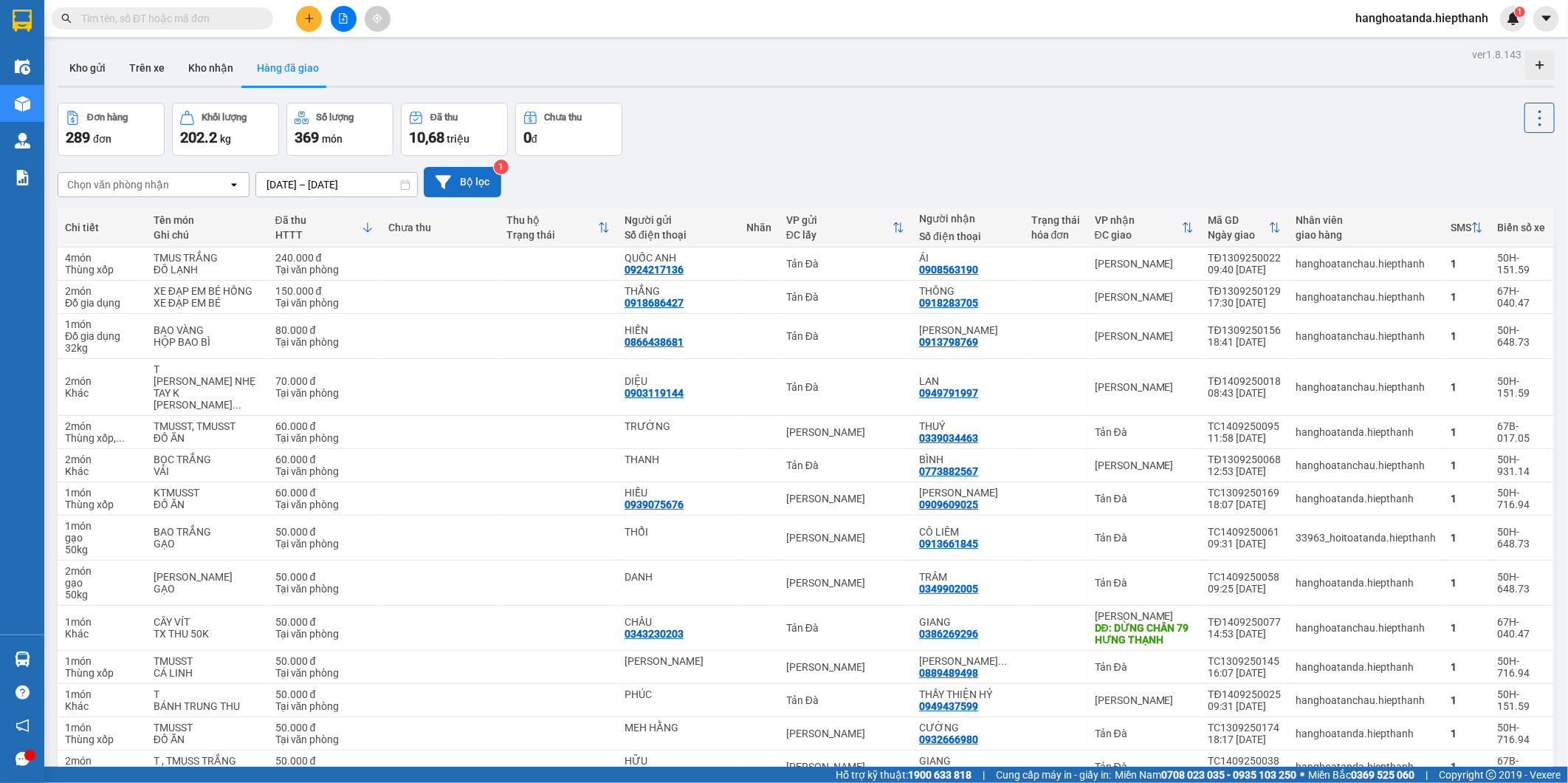
click at [464, 195] on button "Bộ lọc" at bounding box center [462, 182] width 77 height 30
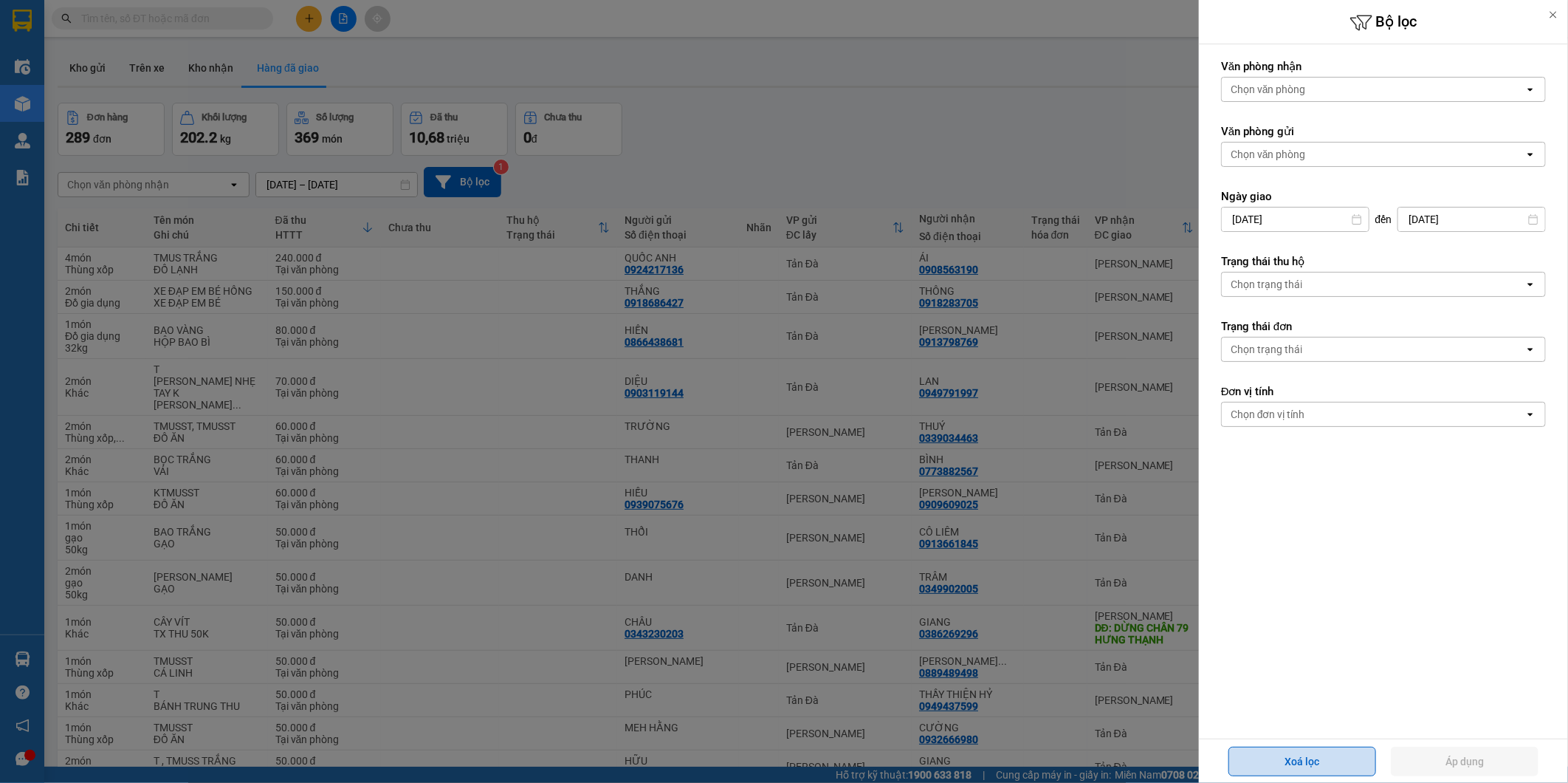
click at [1311, 747] on button "Xoá lọc" at bounding box center [1301, 761] width 148 height 29
type input "13/09/2025"
type input "15/09/2025"
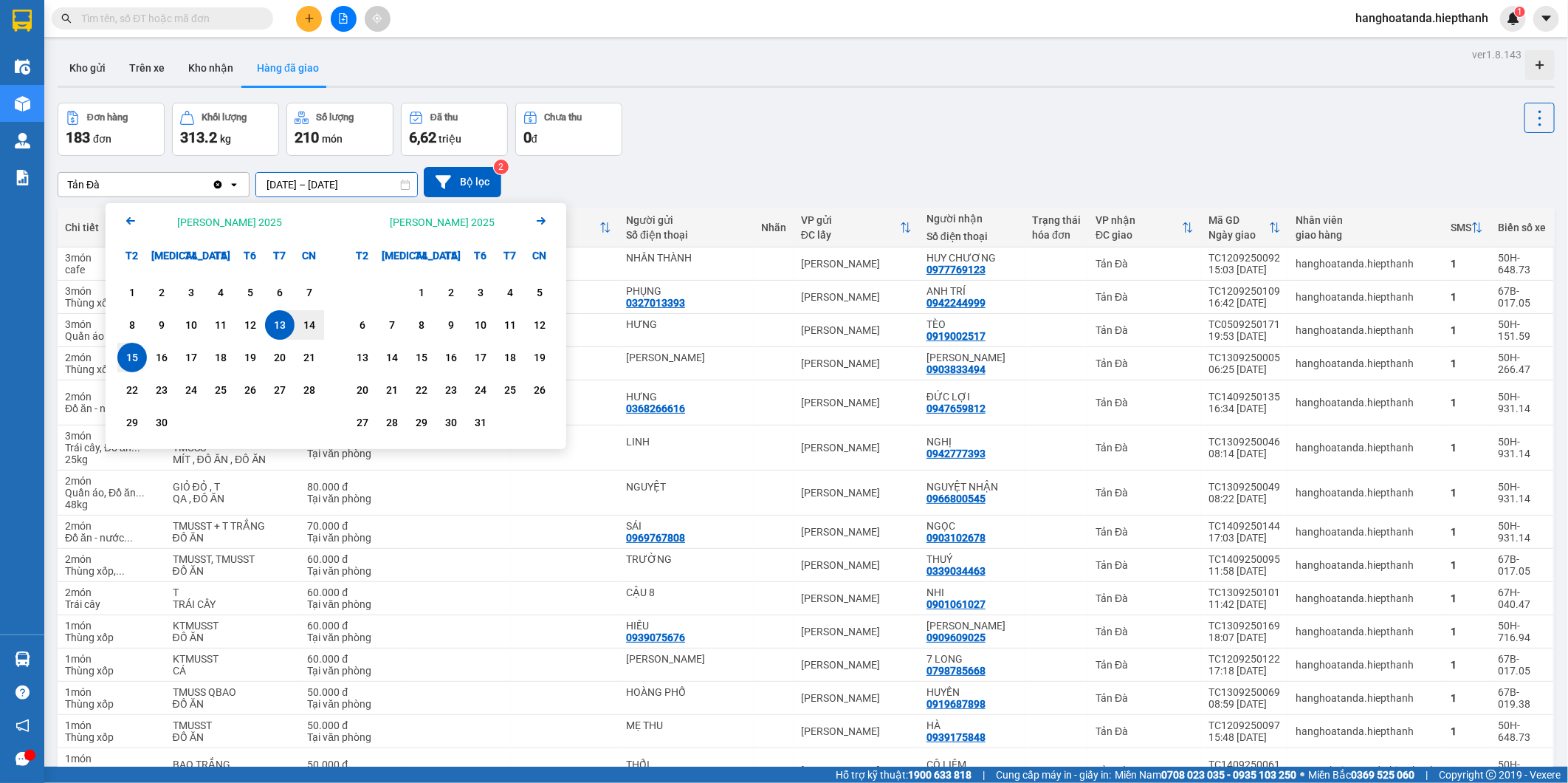
click at [126, 360] on div "15" at bounding box center [131, 357] width 21 height 18
type input "15/09/2025 – 15/09/2025"
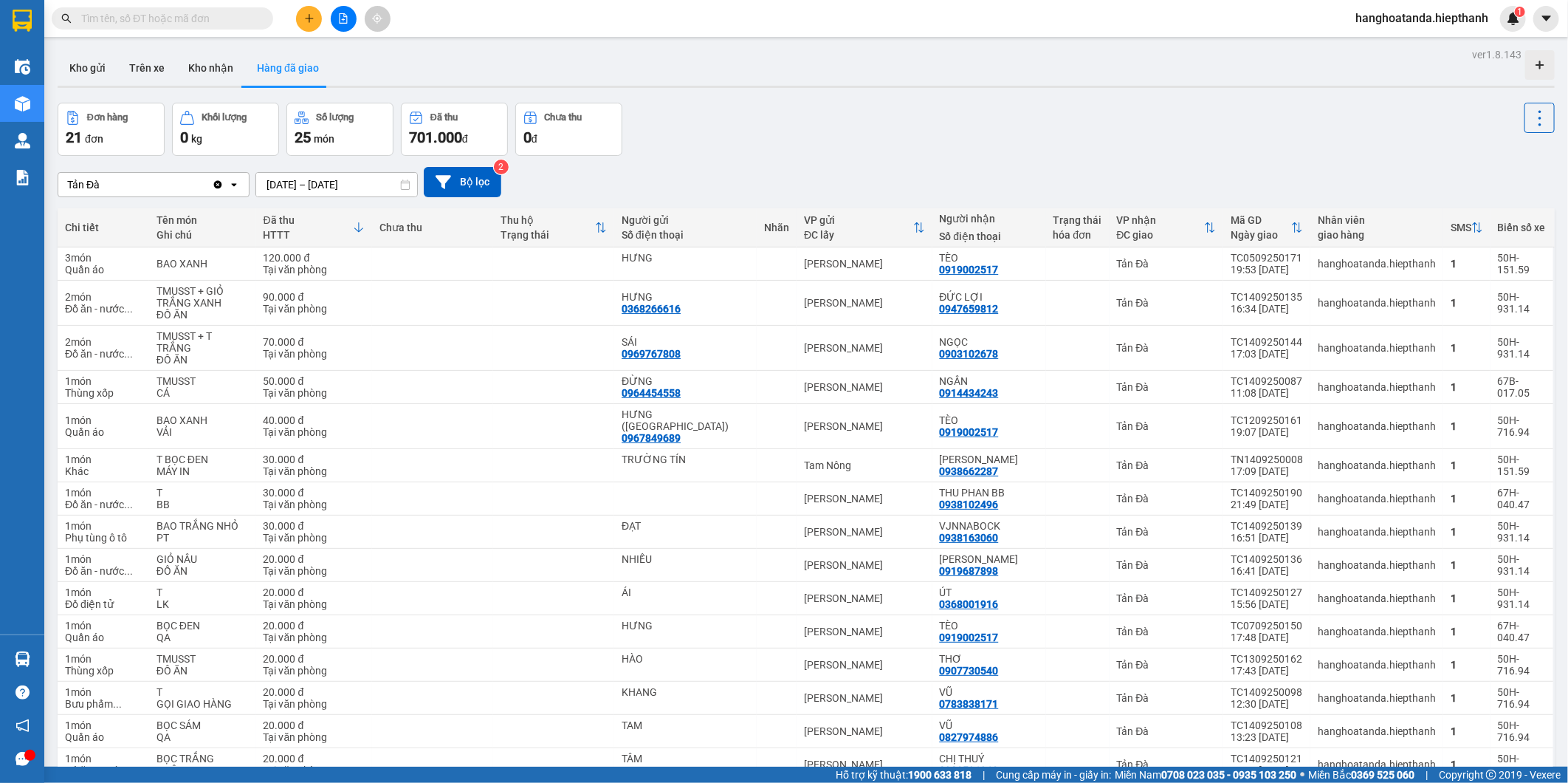
click at [918, 226] on icon at bounding box center [919, 228] width 12 height 12
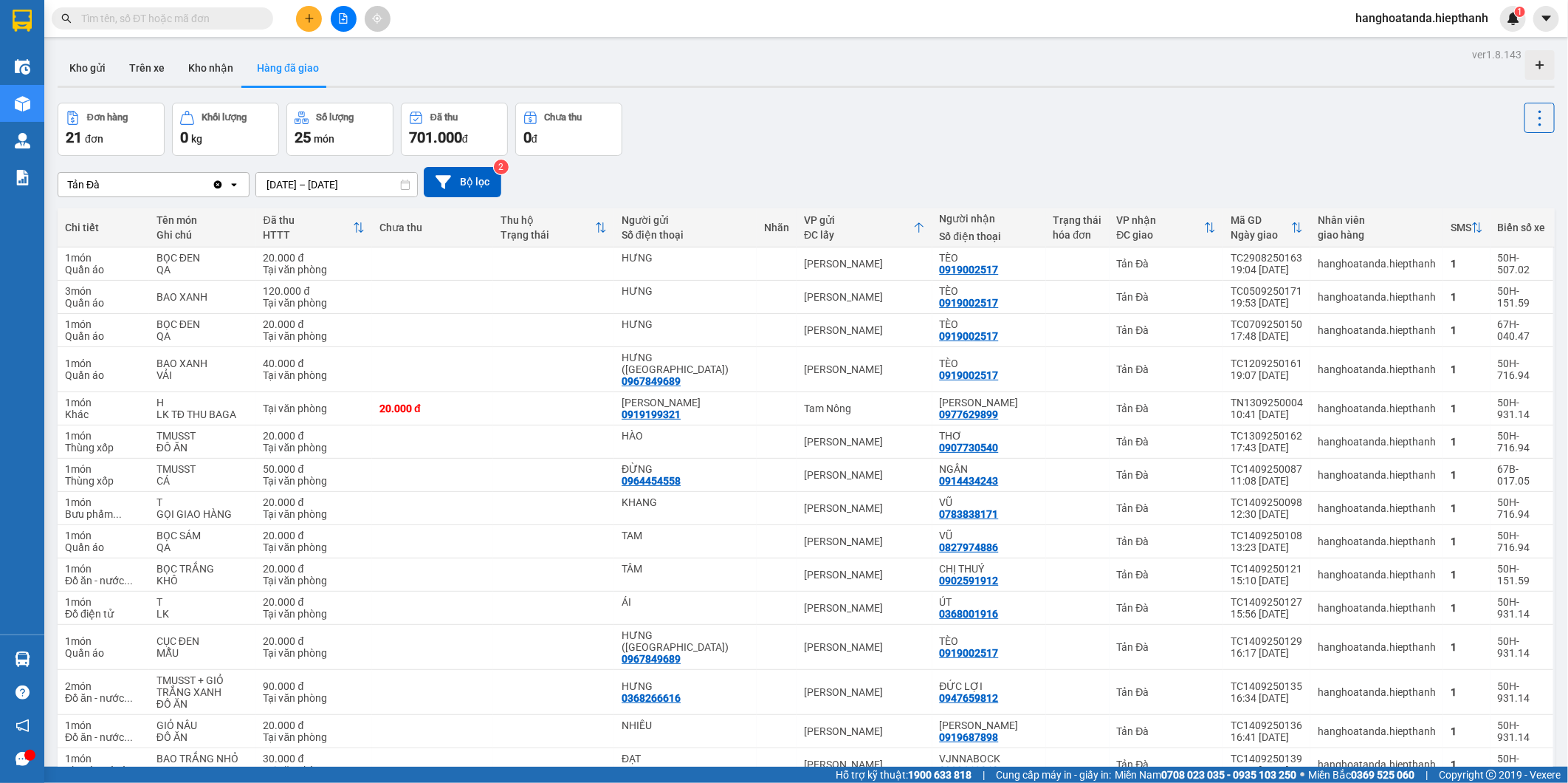
click at [921, 228] on icon at bounding box center [919, 228] width 9 height 11
click at [920, 228] on icon at bounding box center [919, 228] width 12 height 12
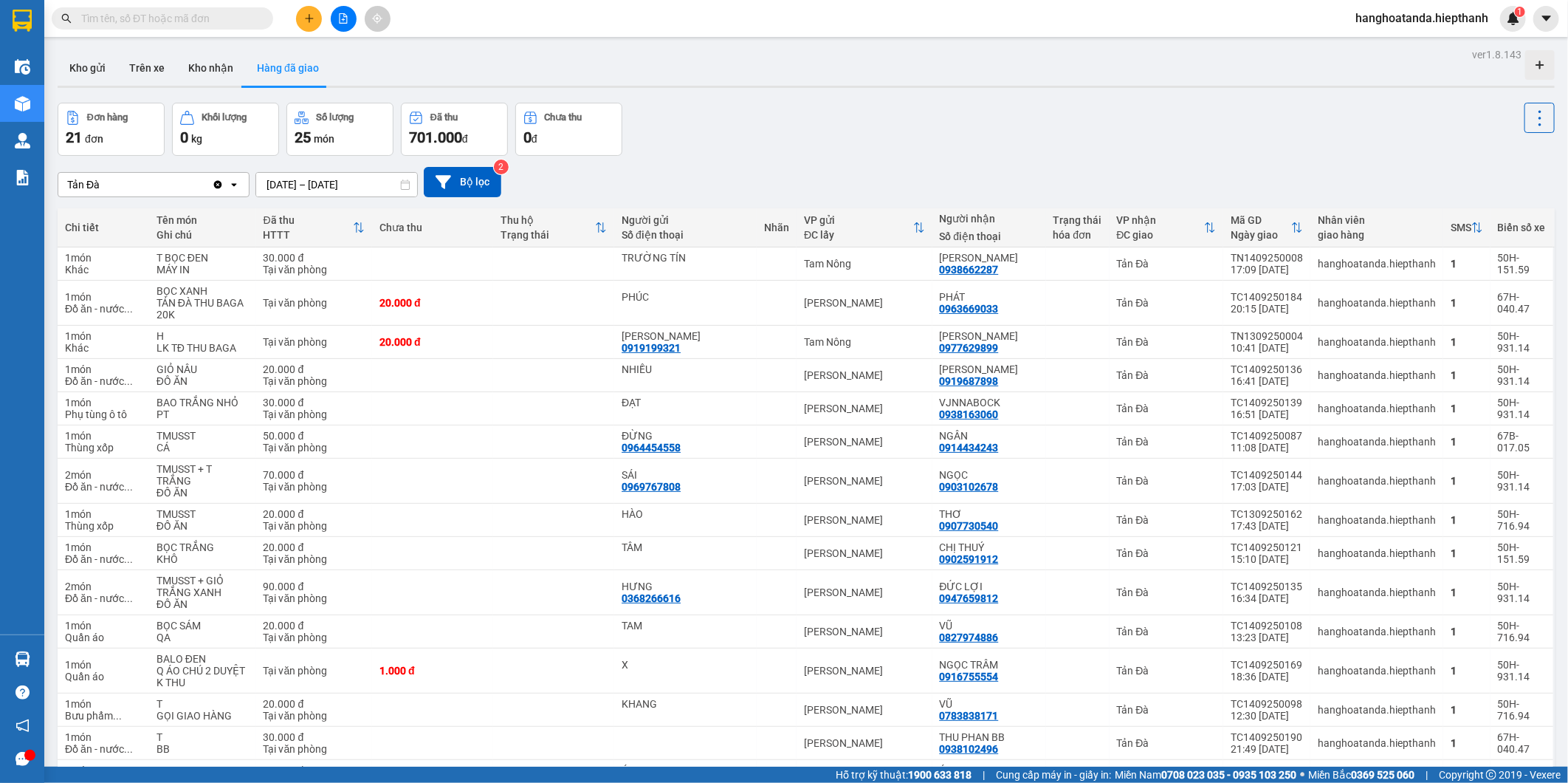
click at [923, 228] on icon at bounding box center [919, 228] width 12 height 12
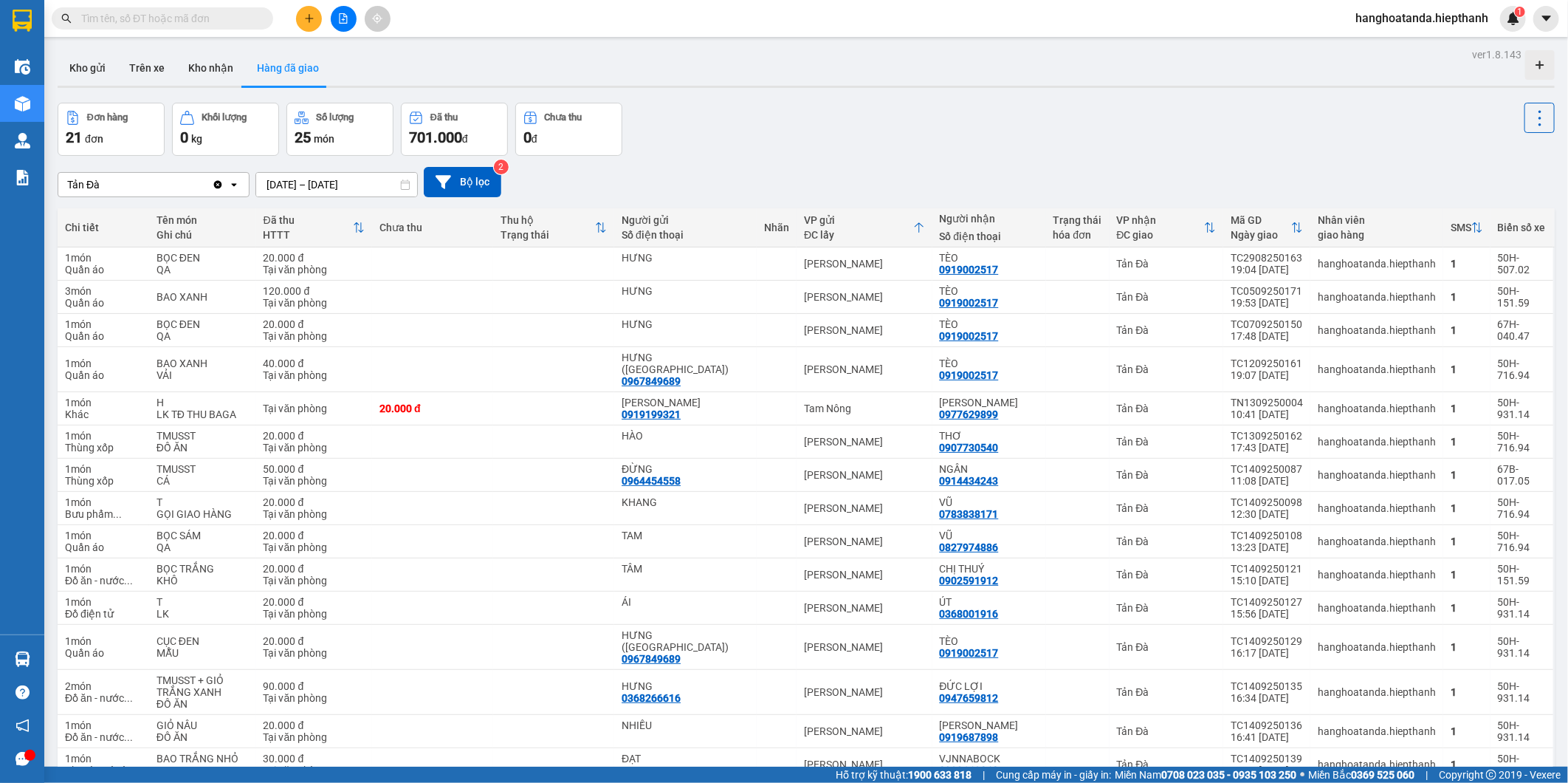
click at [944, 148] on div "Đơn hàng 21 đơn Khối lượng 0 kg Số lượng 25 món Đã thu 701.000 đ Chưa thu 0 đ" at bounding box center [806, 130] width 1496 height 53
click at [921, 235] on div "VP gửi ĐC lấy" at bounding box center [864, 228] width 121 height 29
click at [936, 230] on th "Người nhận Số điện thoại" at bounding box center [989, 228] width 114 height 39
click at [925, 230] on icon at bounding box center [919, 228] width 12 height 12
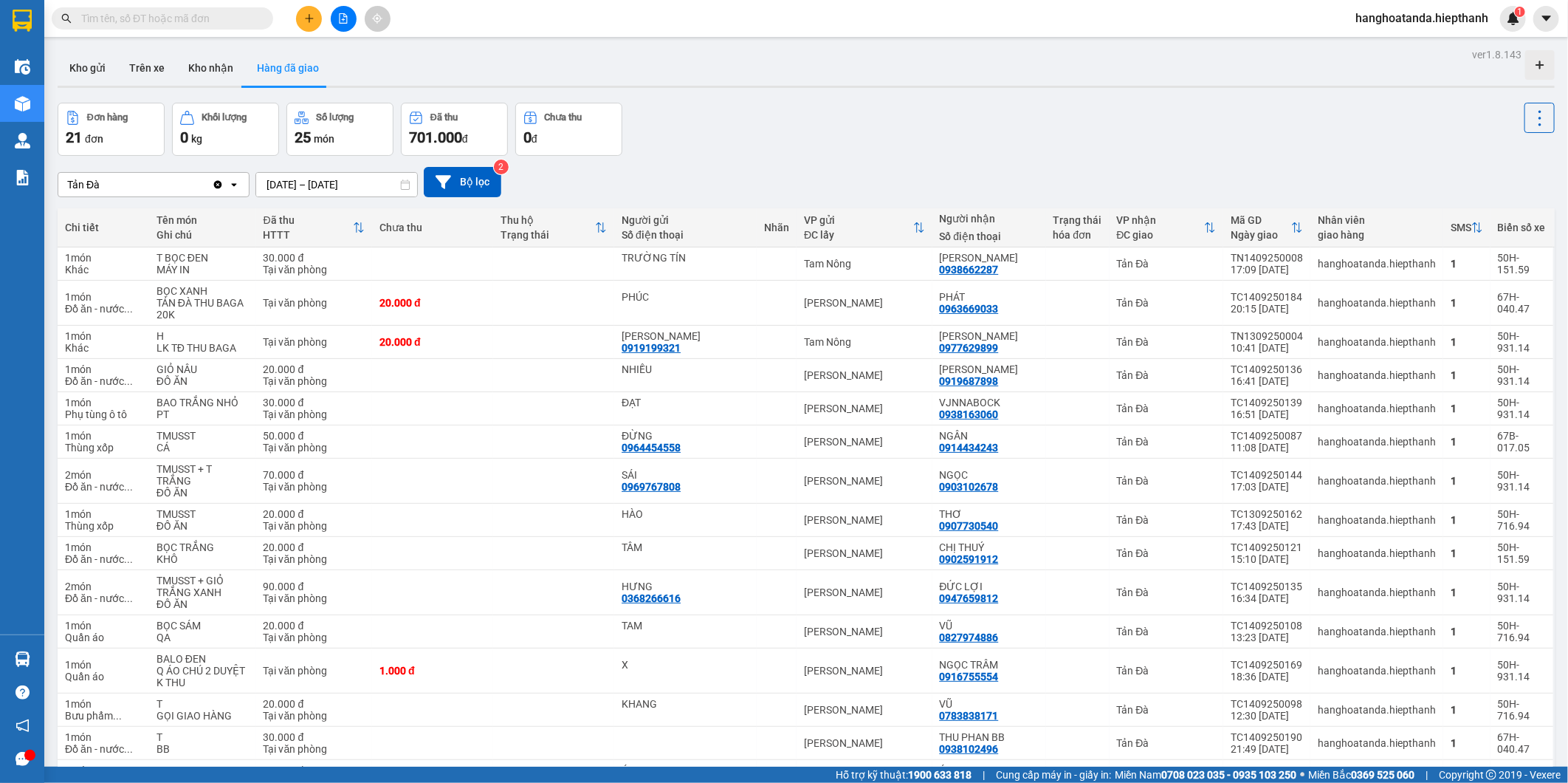
click at [931, 166] on div "Tản Đà Clear value open 15/09/2025 – 15/09/2025 Press the down arrow key to int…" at bounding box center [806, 182] width 1496 height 52
click at [807, 157] on div "Tản Đà Clear value open 15/09/2025 – 15/09/2025 Press the down arrow key to int…" at bounding box center [806, 182] width 1496 height 52
